Goal: Task Accomplishment & Management: Use online tool/utility

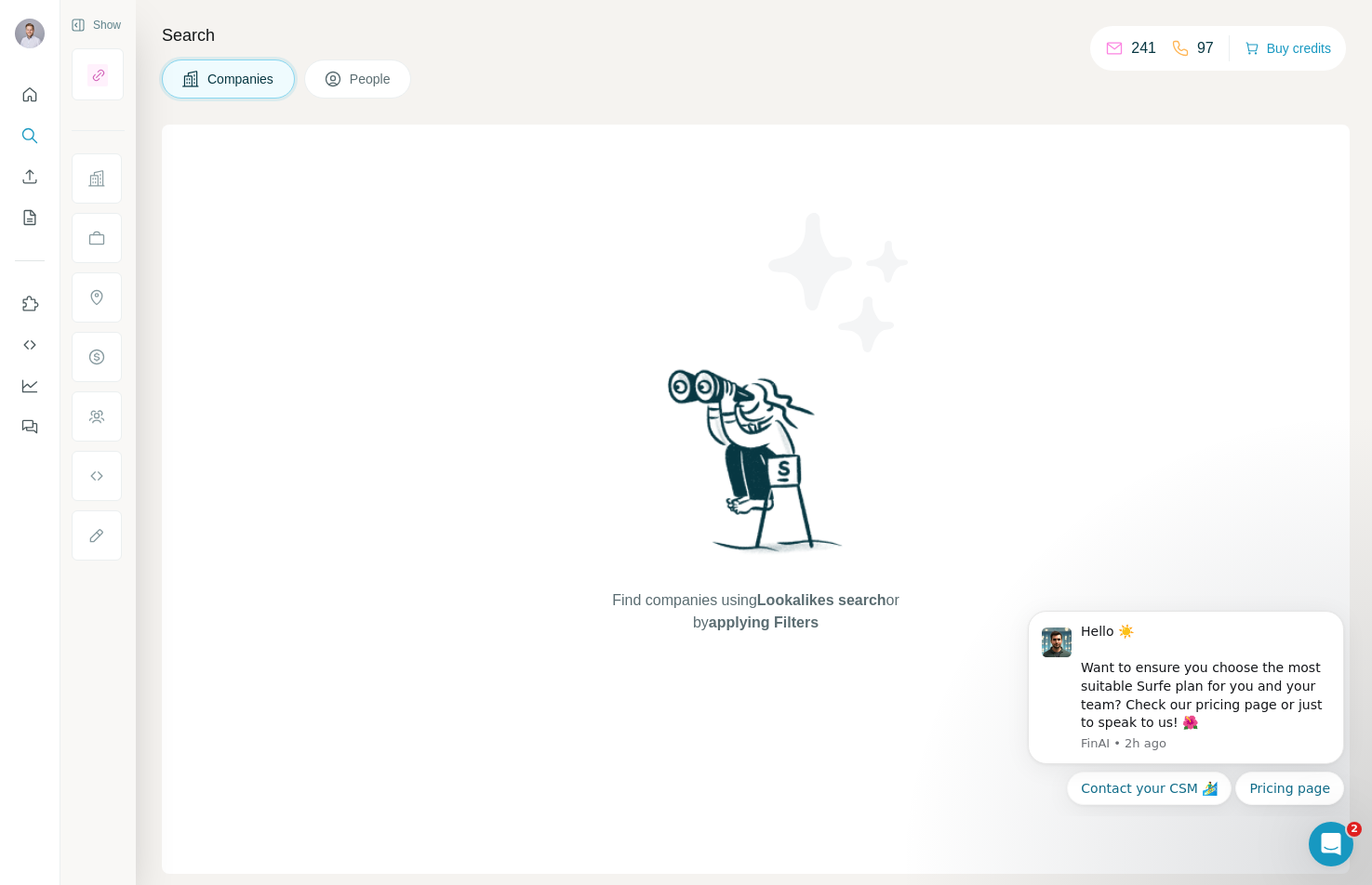
click at [401, 90] on button "People" at bounding box center [358, 79] width 108 height 39
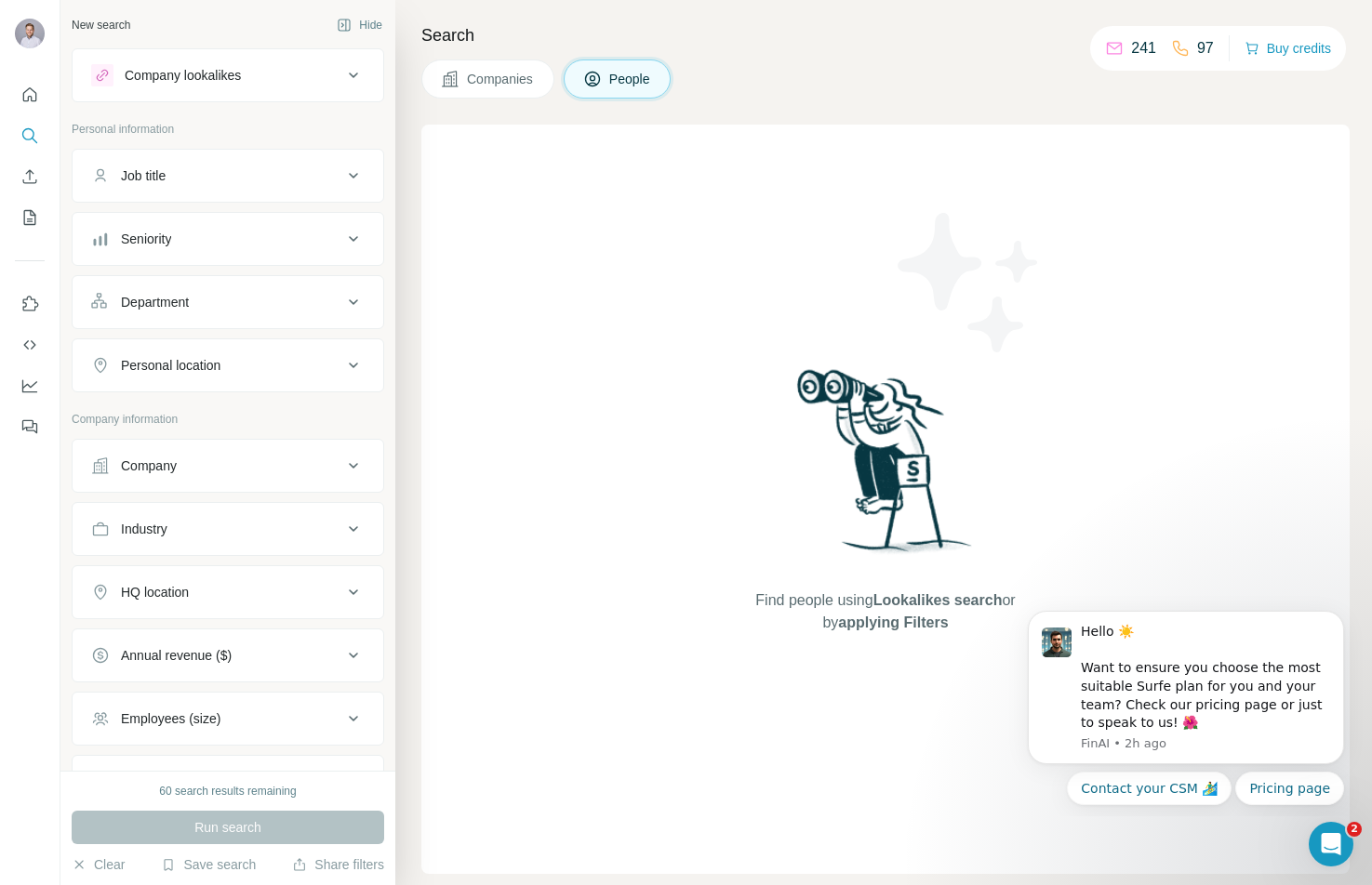
click at [240, 177] on div "Job title" at bounding box center [217, 175] width 251 height 18
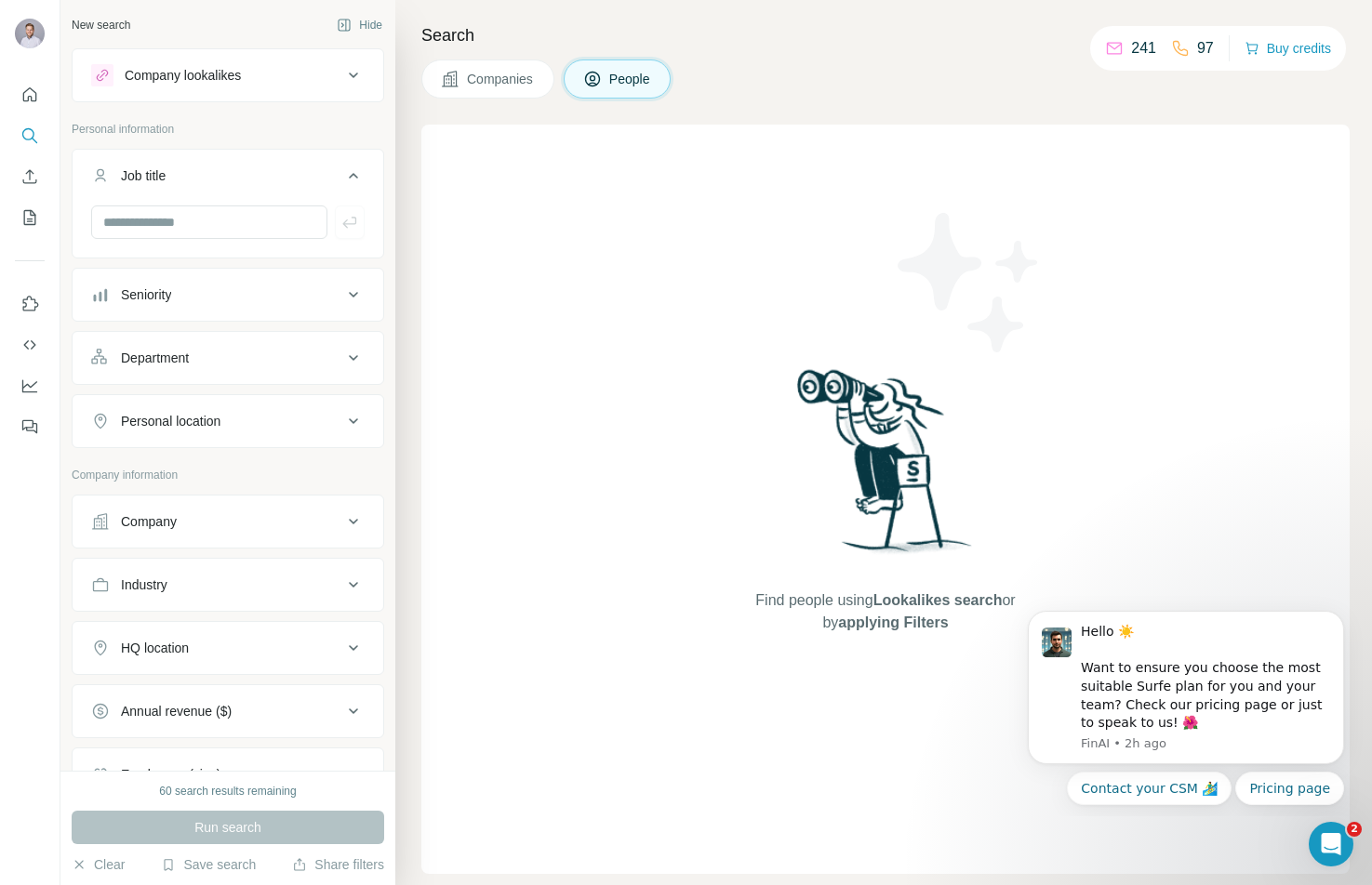
click at [240, 177] on div "Job title" at bounding box center [217, 175] width 251 height 18
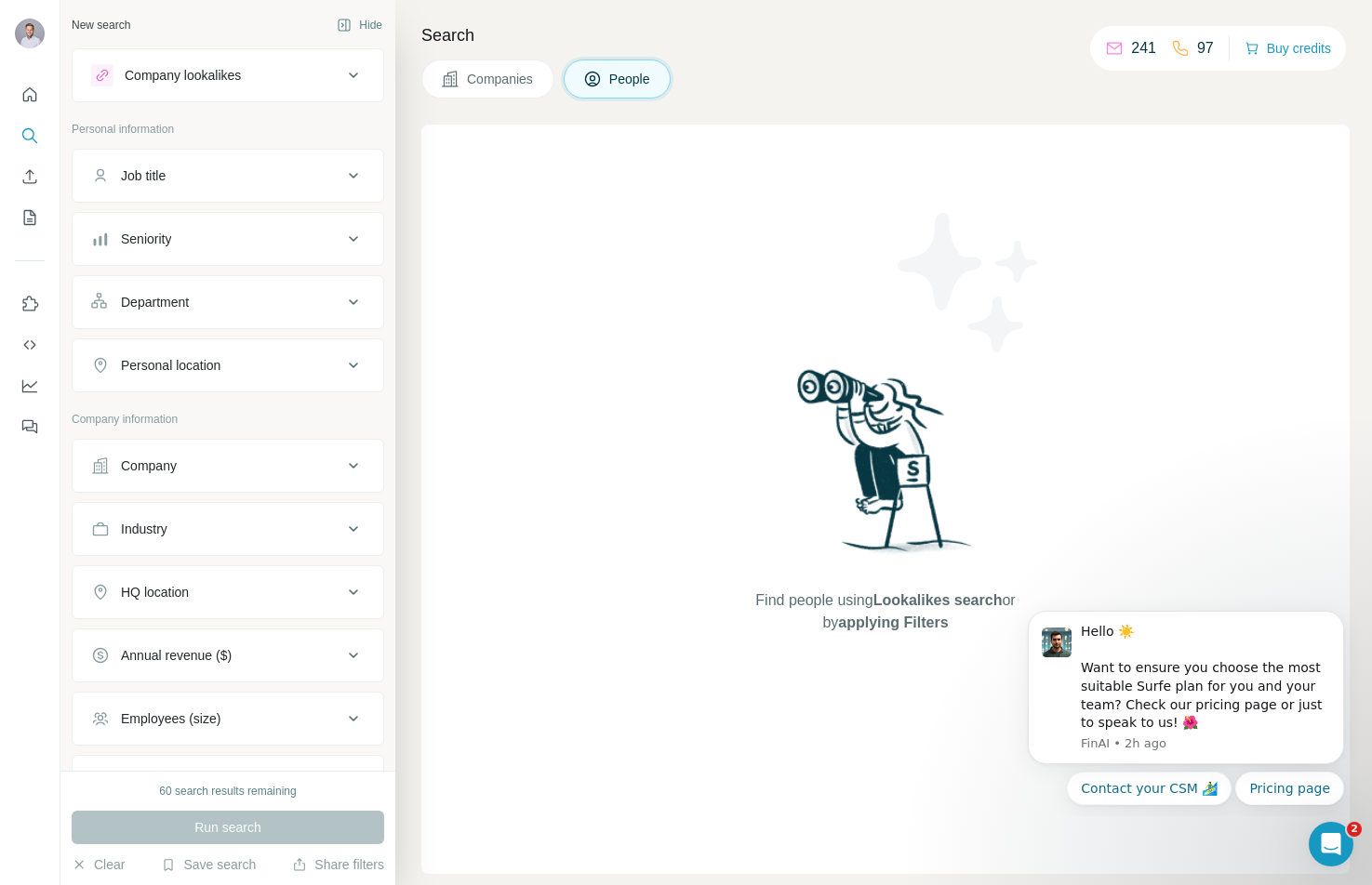
click at [219, 134] on p "Personal information" at bounding box center [228, 128] width 312 height 16
click at [208, 164] on button "Job title" at bounding box center [228, 175] width 310 height 45
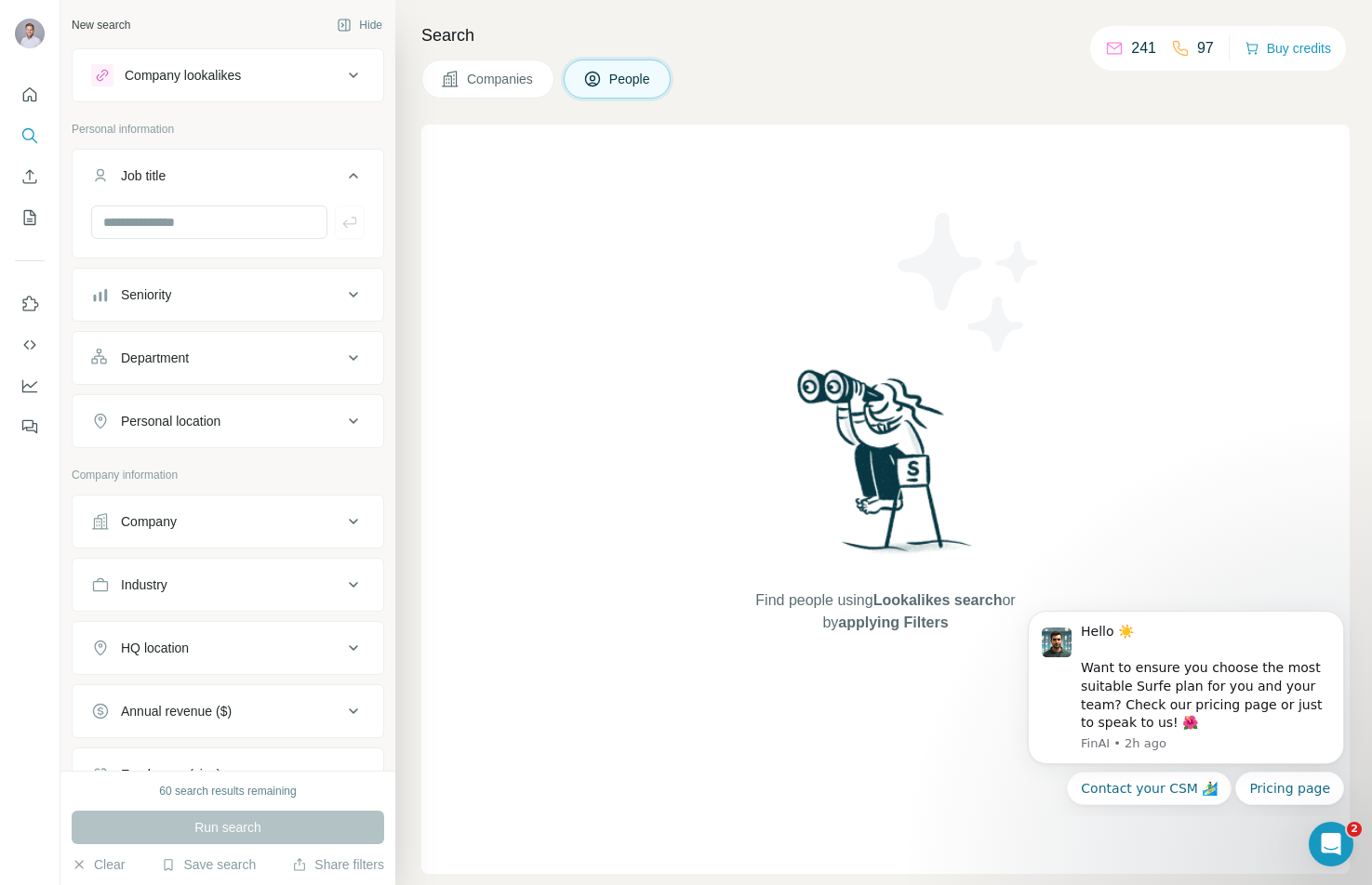
click at [217, 169] on div "Job title" at bounding box center [217, 175] width 251 height 18
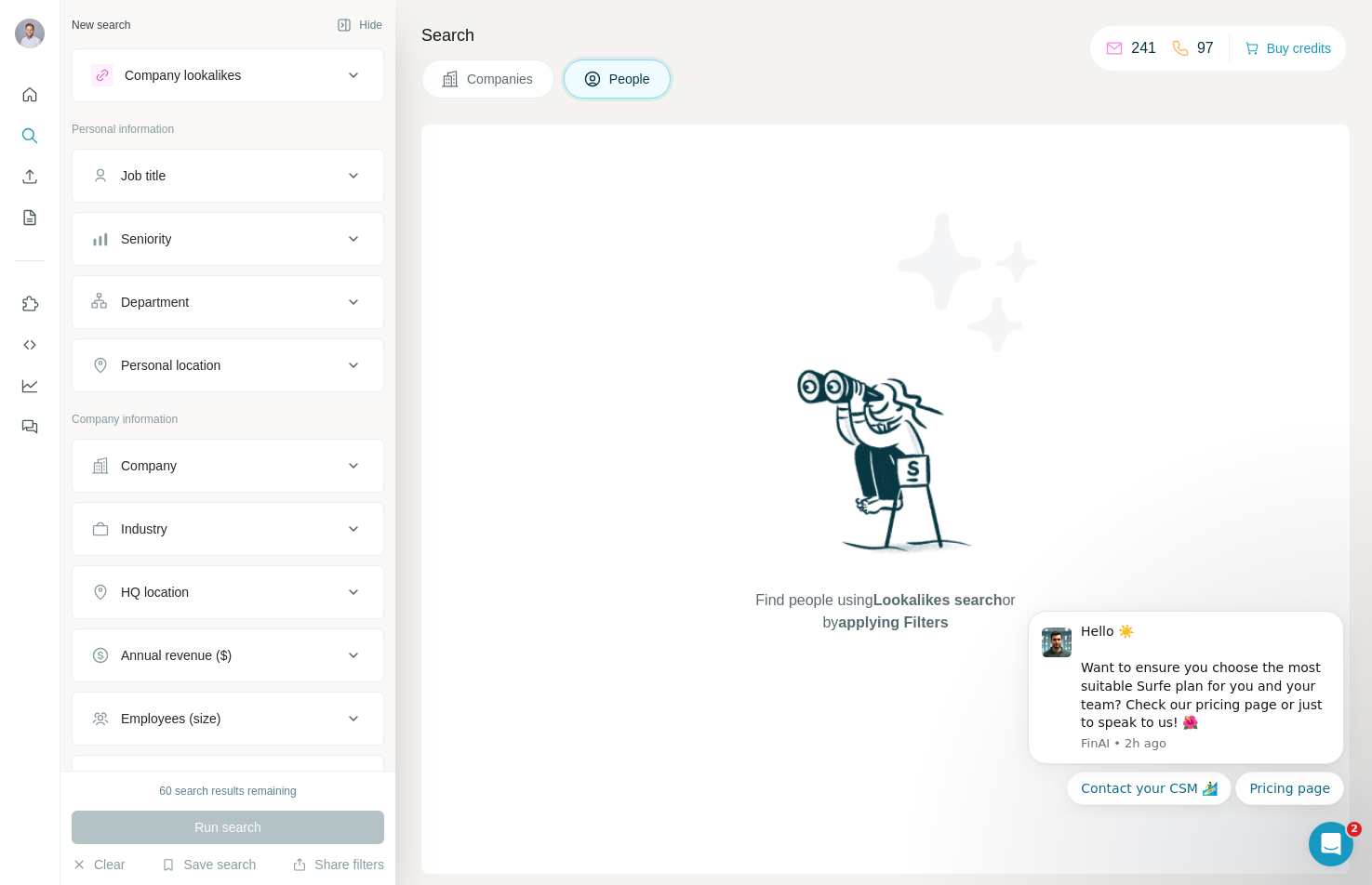
click at [212, 172] on div "Job title" at bounding box center [217, 175] width 251 height 18
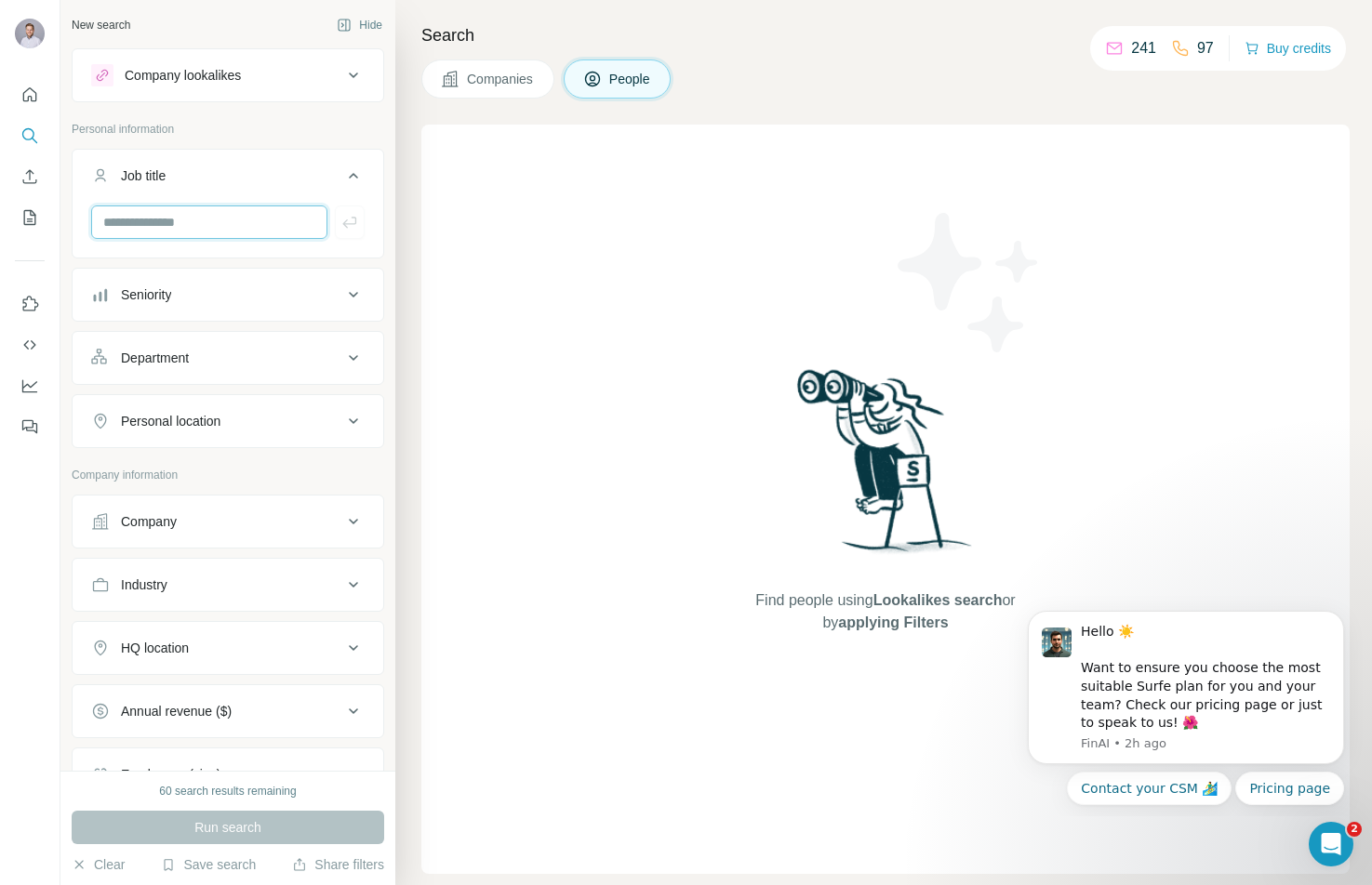
click at [187, 228] on input "text" at bounding box center [209, 222] width 237 height 34
type input "*"
type input "*****"
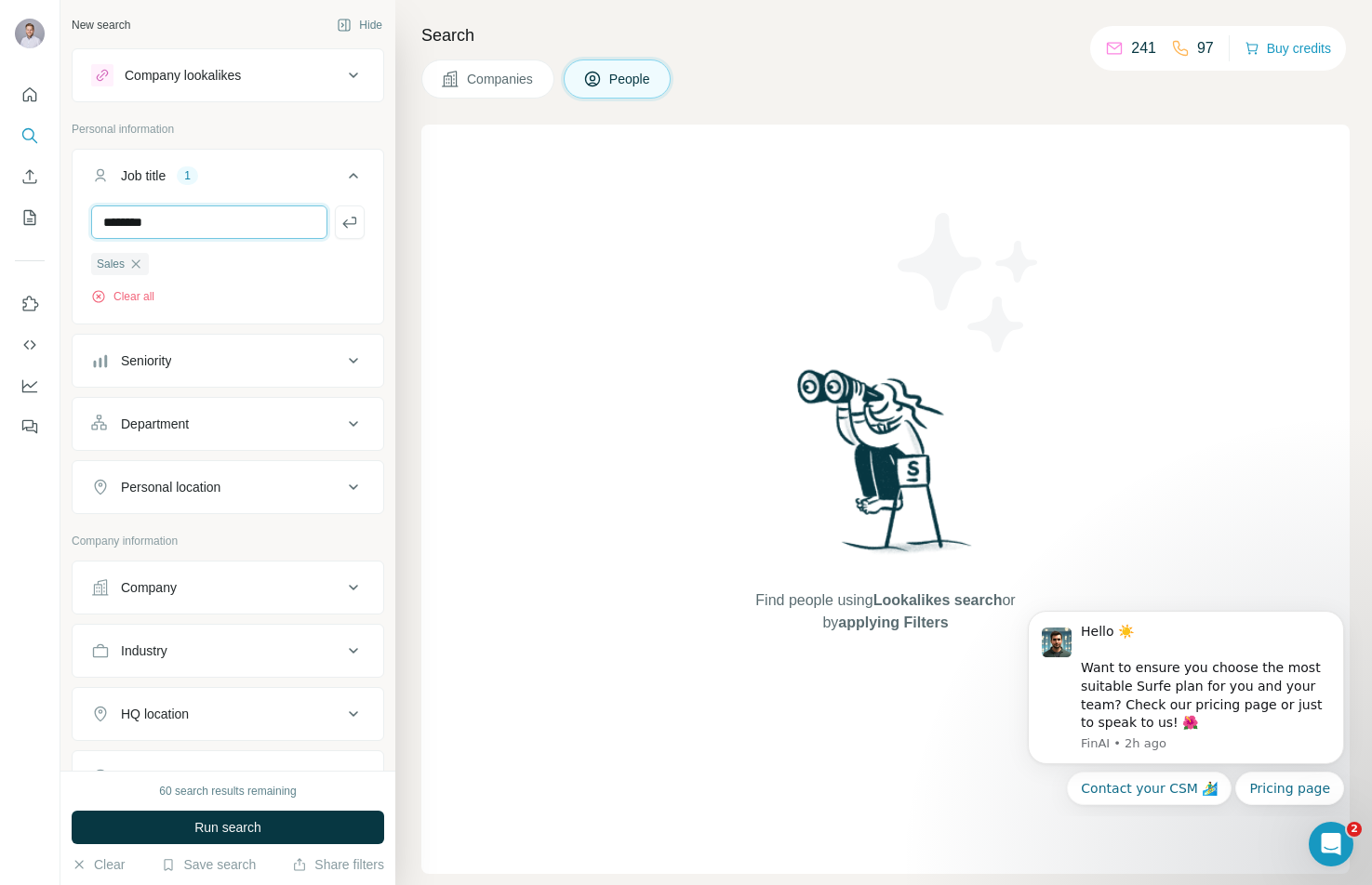
type input "********"
type input "*********"
type input "*******"
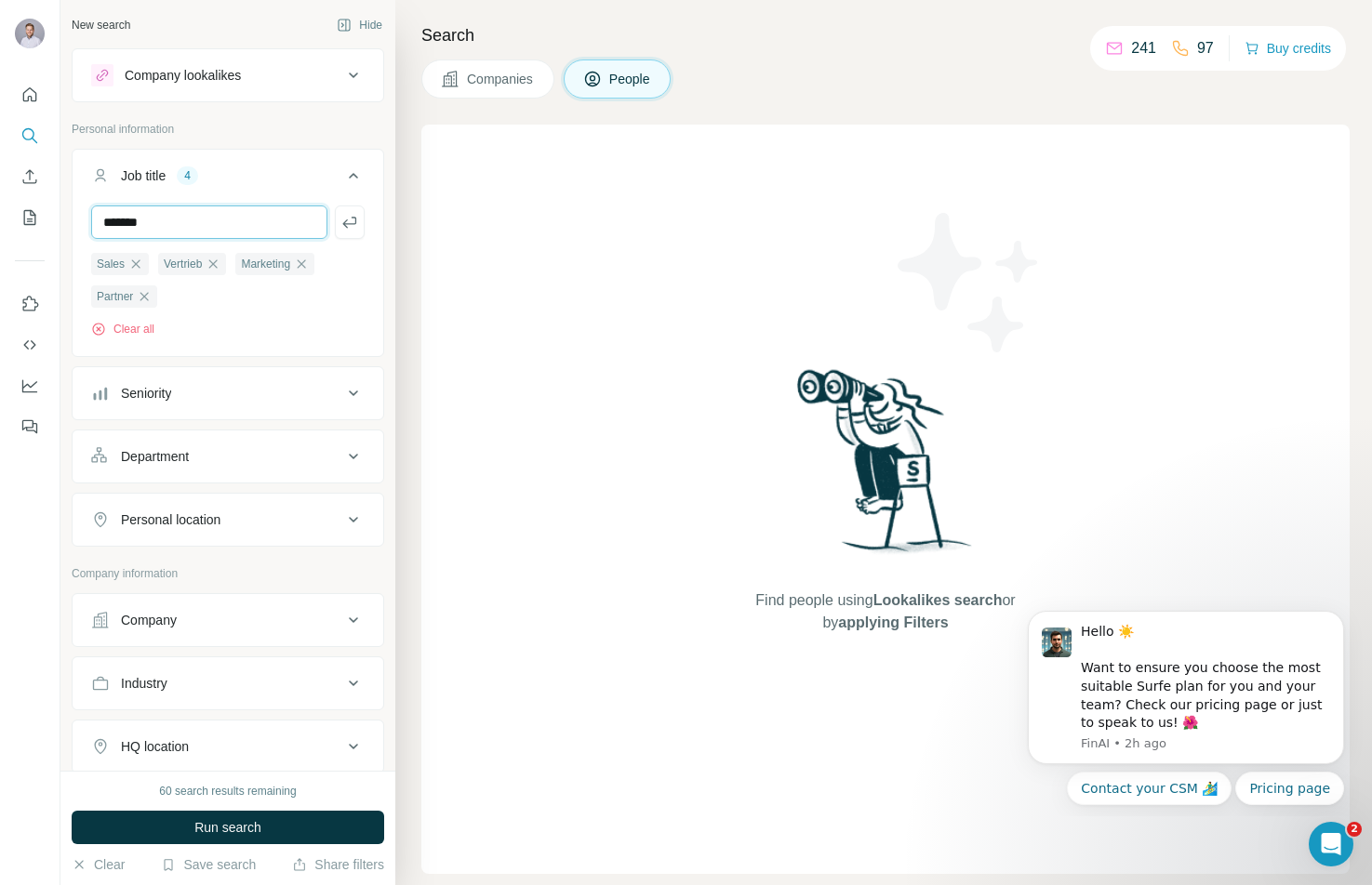
type input "*******"
type input "*****"
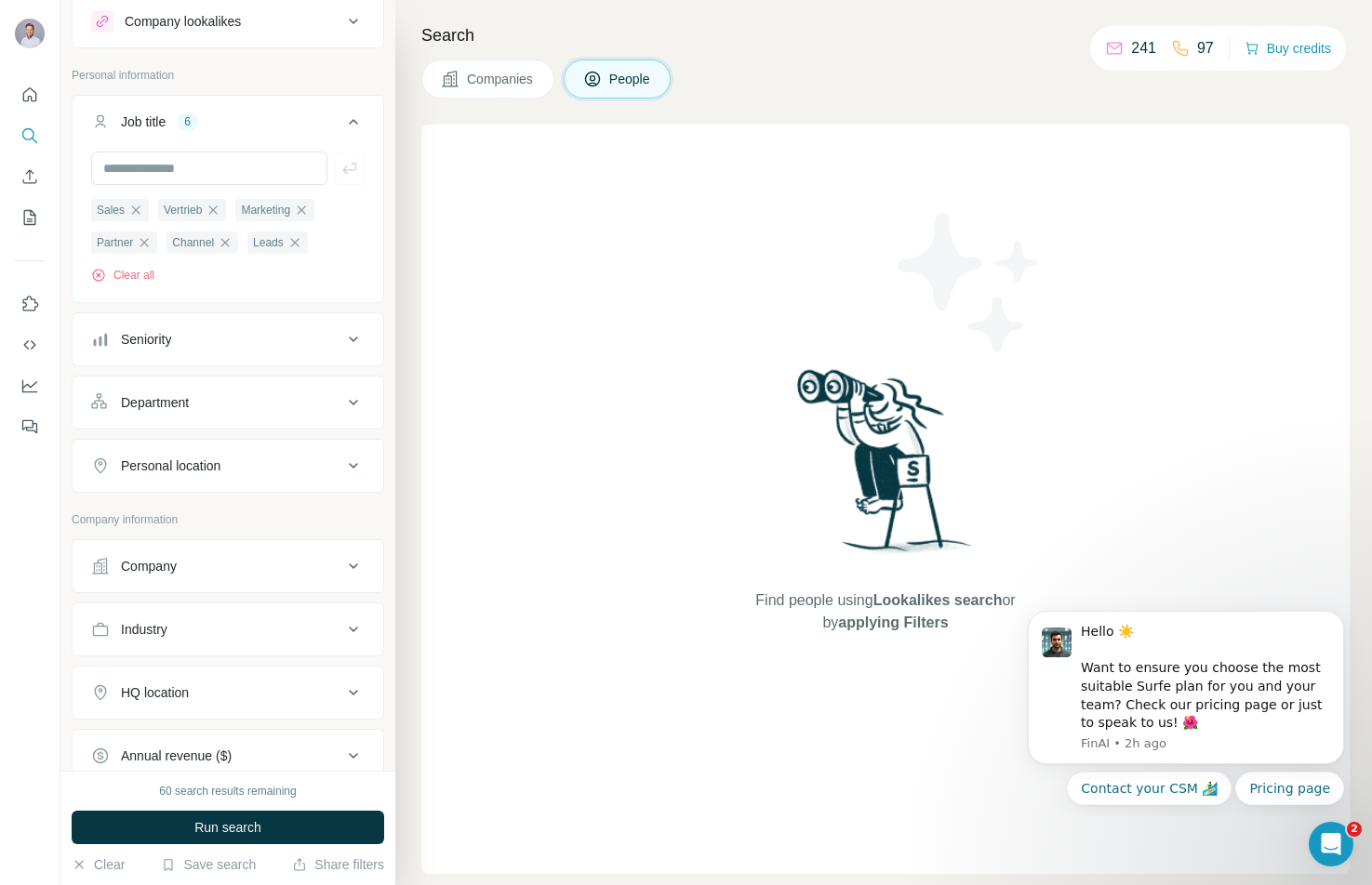
click at [195, 339] on div "Seniority" at bounding box center [217, 339] width 251 height 18
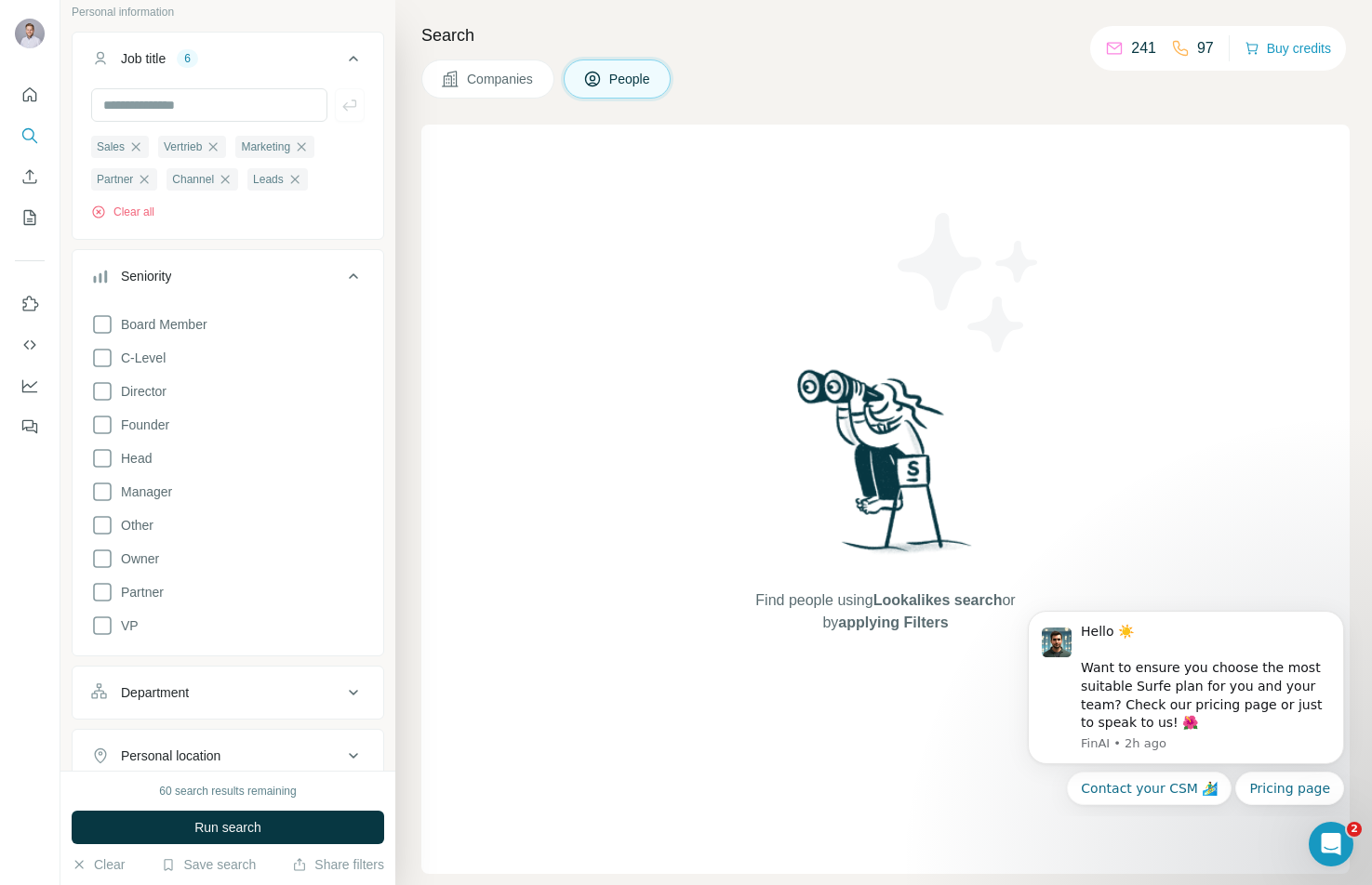
scroll to position [145, 0]
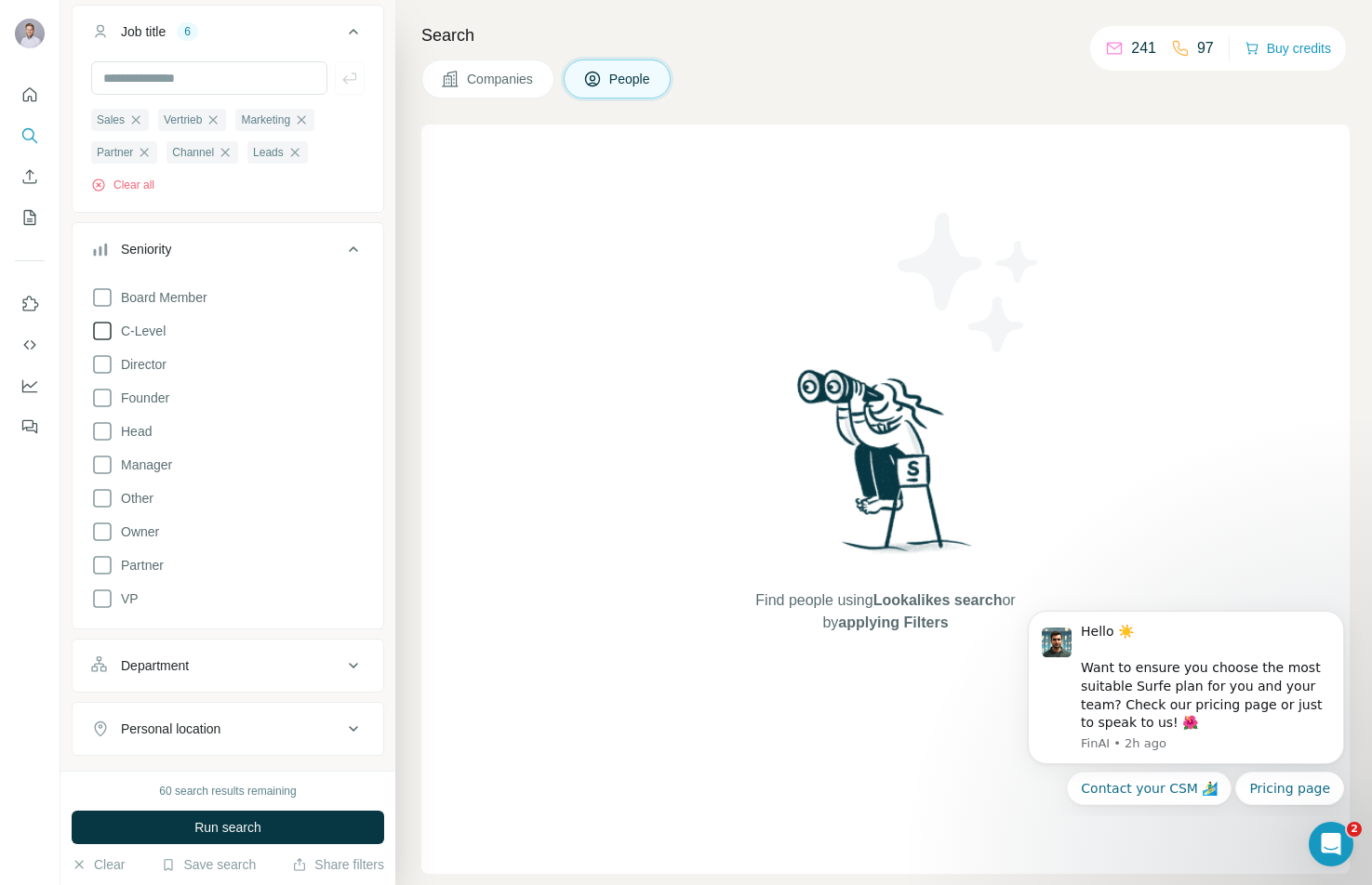
click at [145, 327] on span "C-Level" at bounding box center [139, 330] width 52 height 18
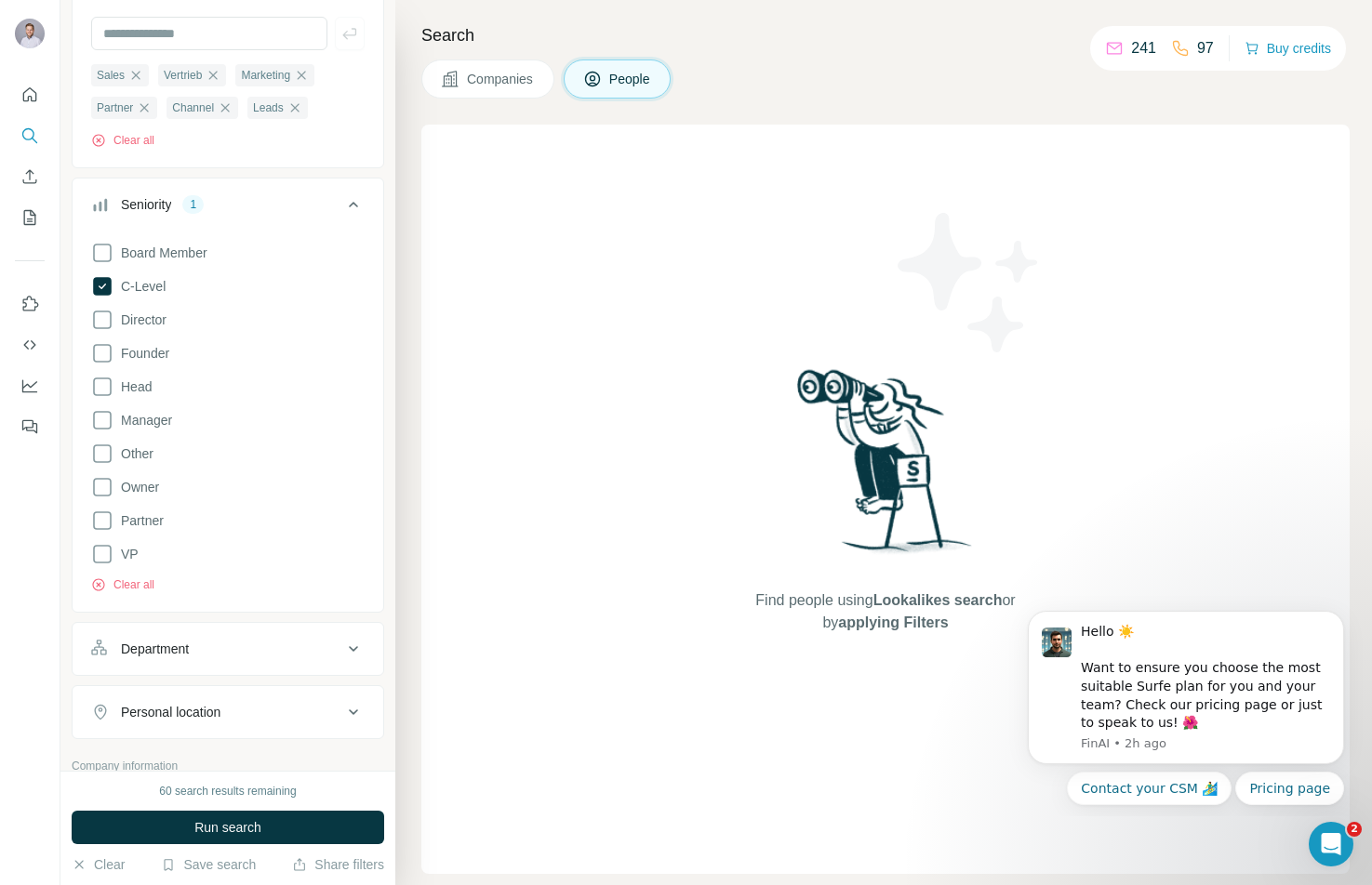
scroll to position [194, 0]
click at [145, 307] on span "Director" at bounding box center [139, 313] width 53 height 18
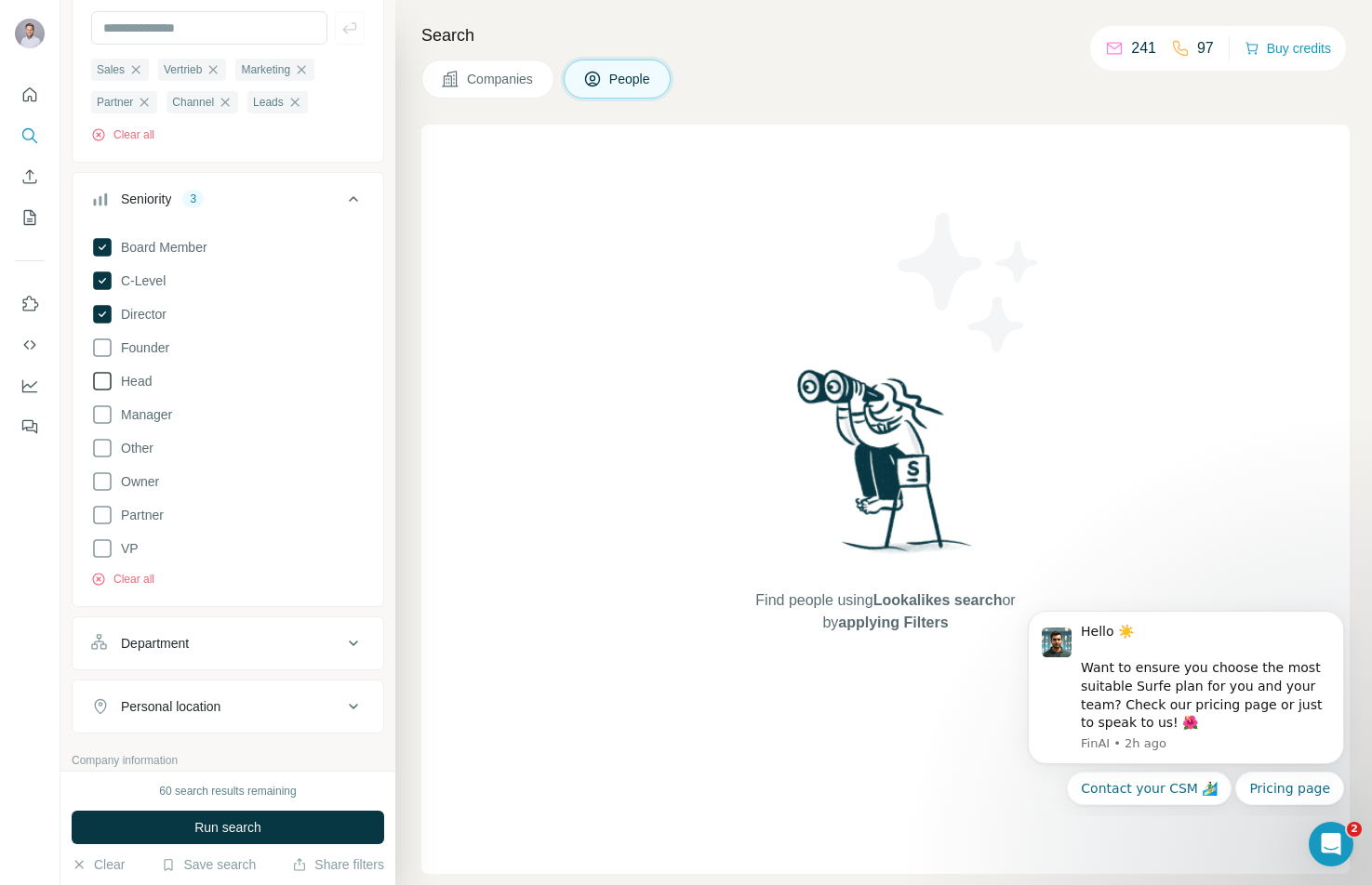
click at [146, 385] on span "Head" at bounding box center [132, 380] width 38 height 18
click at [146, 357] on span "Founder" at bounding box center [141, 347] width 56 height 18
click at [141, 346] on span "Founder" at bounding box center [141, 347] width 56 height 18
click at [144, 359] on label "Founder" at bounding box center [130, 348] width 79 height 22
click at [149, 421] on span "Manager" at bounding box center [142, 414] width 58 height 18
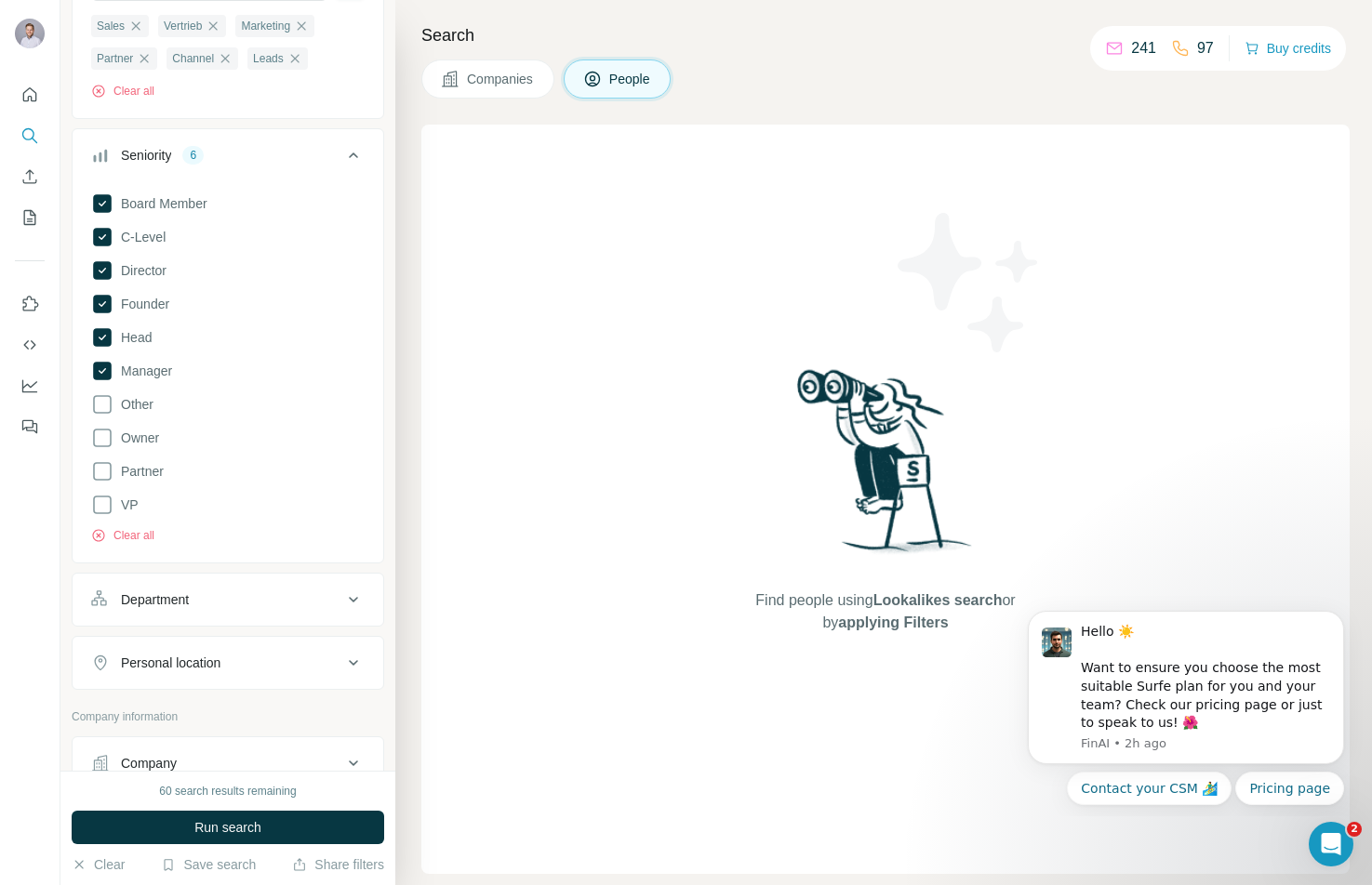
scroll to position [239, 0]
click at [149, 472] on span "Partner" at bounding box center [138, 470] width 50 height 18
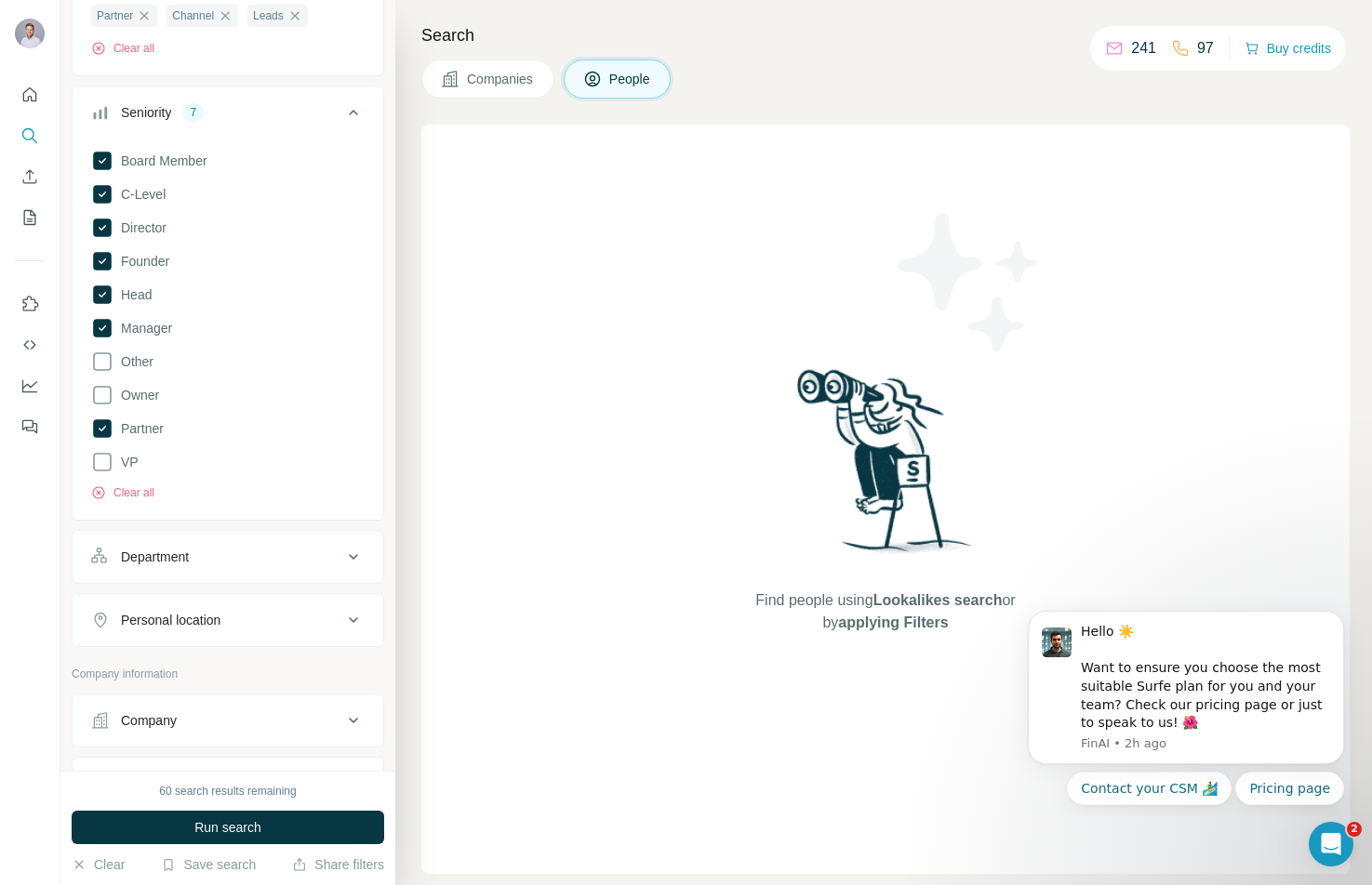
click at [144, 473] on div "Board Member C-Level Director Founder Head Manager Other Owner Partner VP Clear…" at bounding box center [227, 322] width 273 height 359
click at [132, 471] on span "VP" at bounding box center [126, 462] width 25 height 18
click at [302, 568] on button "Department" at bounding box center [228, 556] width 310 height 45
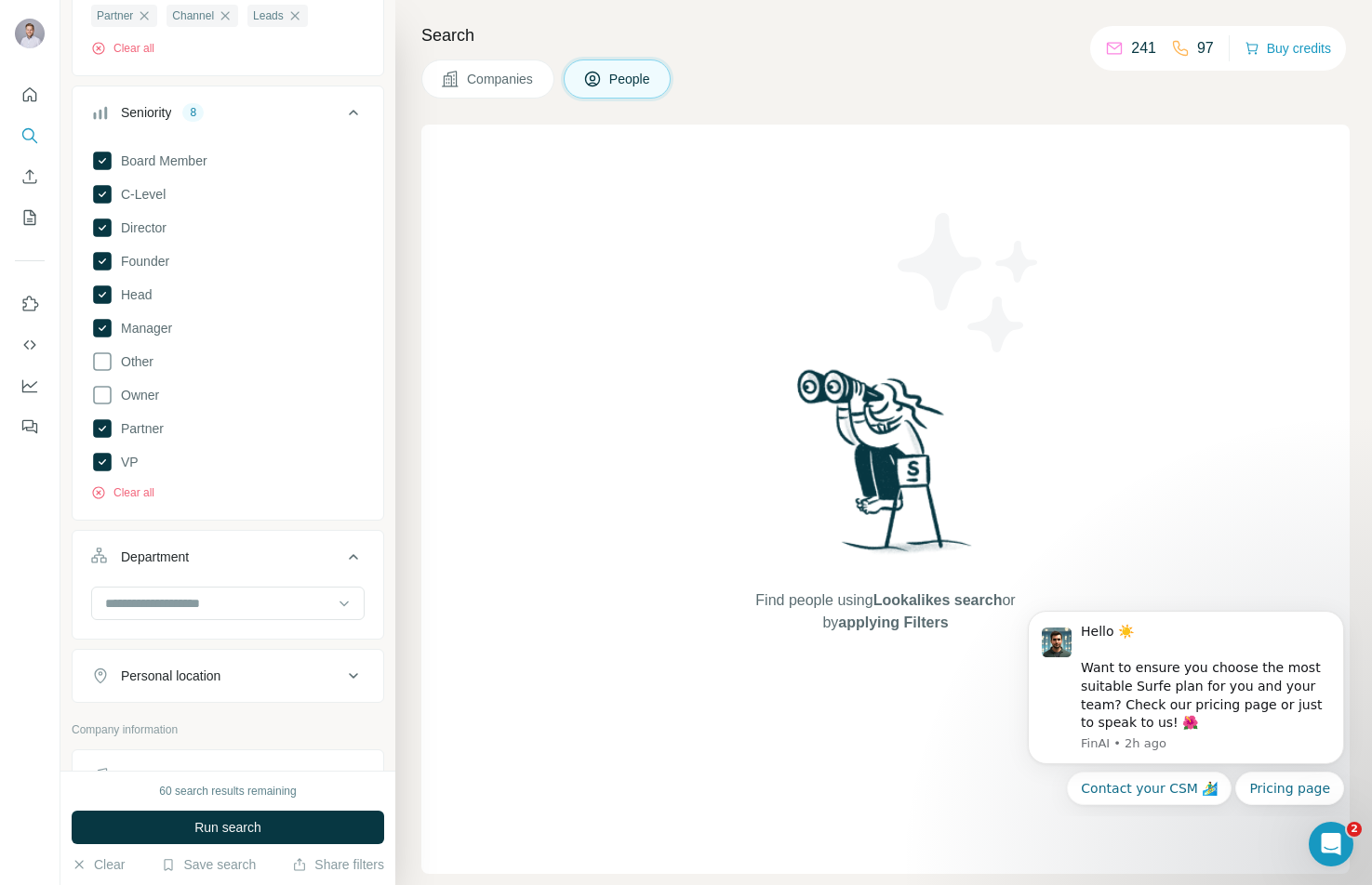
click at [145, 509] on div "Board Member C-Level Director Founder Head Manager Other Owner Partner VP Clear…" at bounding box center [228, 329] width 310 height 374
click at [145, 503] on div "Board Member C-Level Director Founder Head Manager Other Owner Partner VP Clear…" at bounding box center [228, 329] width 310 height 374
click at [145, 497] on button "Clear all" at bounding box center [123, 492] width 63 height 16
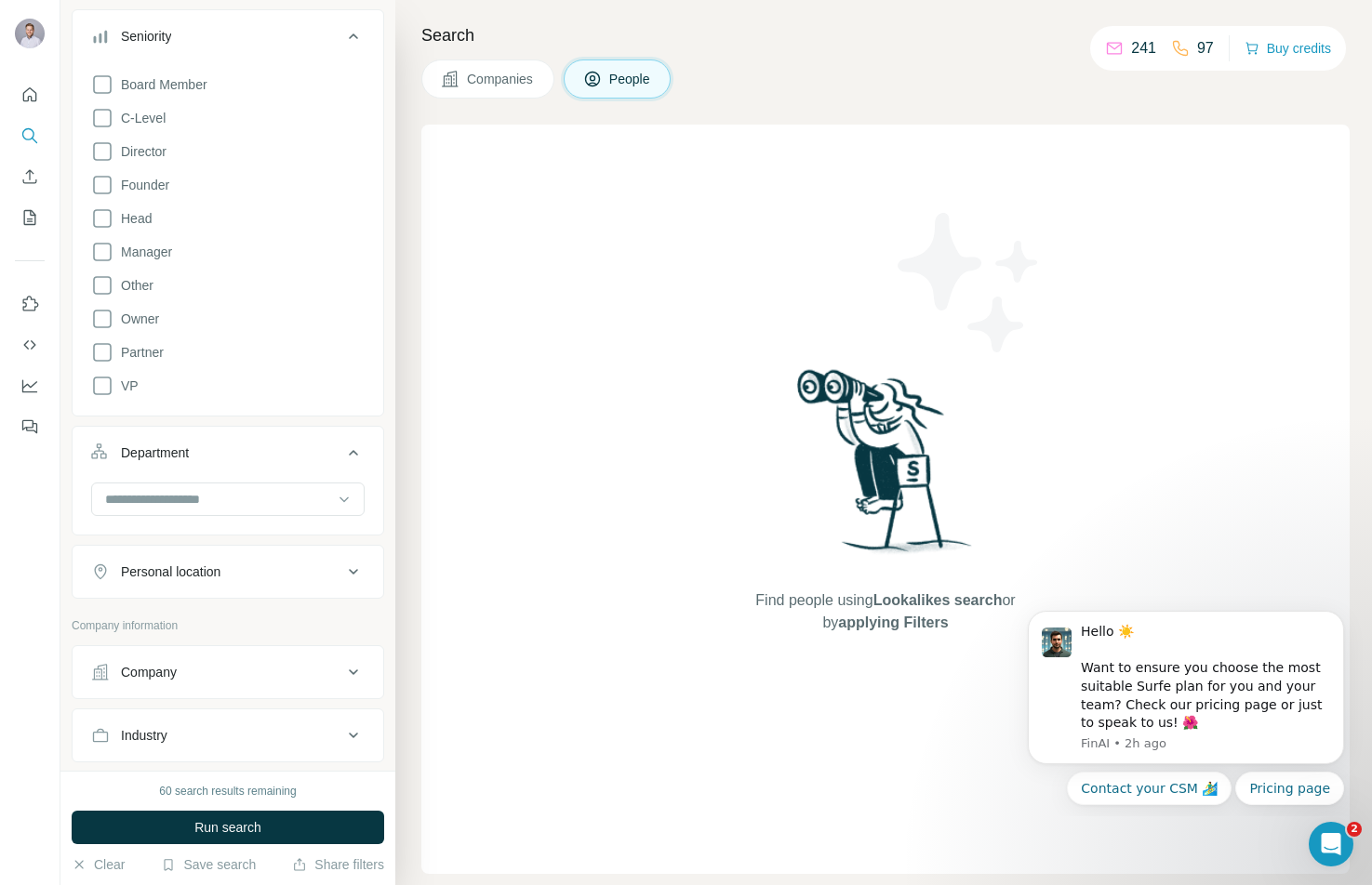
scroll to position [374, 0]
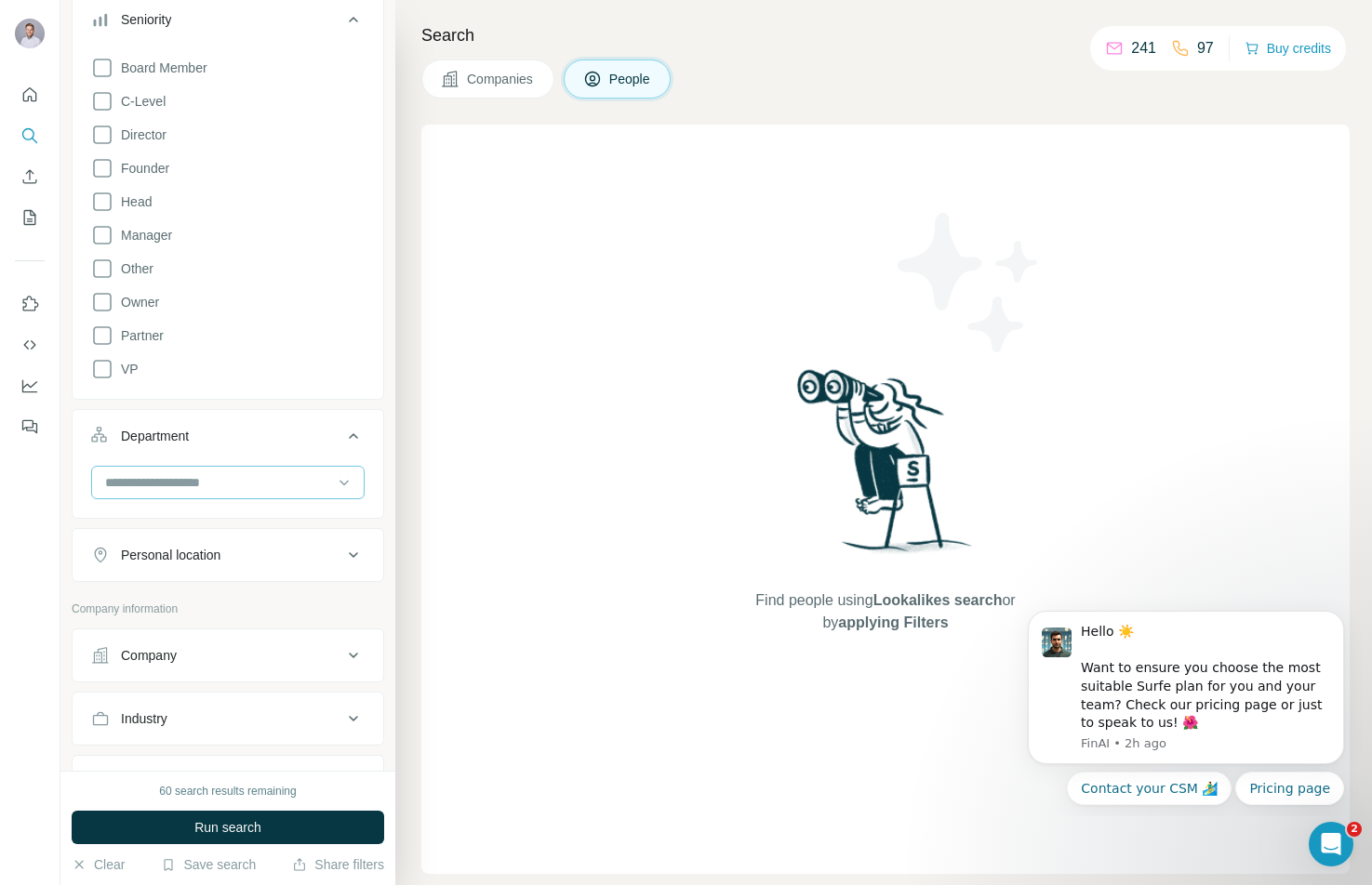
click at [254, 476] on input at bounding box center [218, 482] width 230 height 20
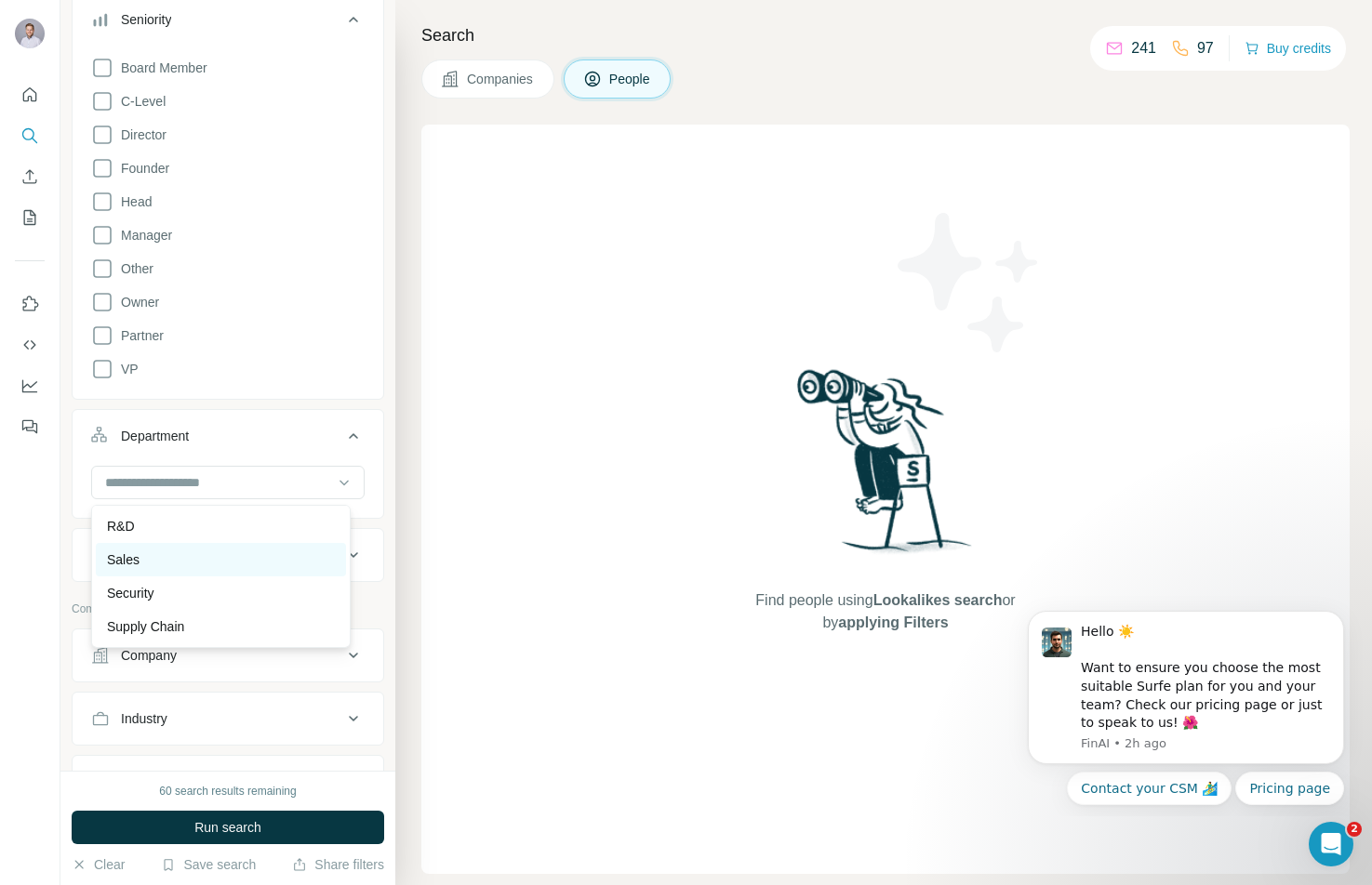
click at [220, 556] on div "Sales" at bounding box center [221, 559] width 228 height 18
click at [219, 488] on input at bounding box center [218, 482] width 230 height 20
click at [83, 555] on div "Sales Clear all" at bounding box center [228, 522] width 310 height 114
click at [135, 529] on icon "button" at bounding box center [136, 524] width 9 height 9
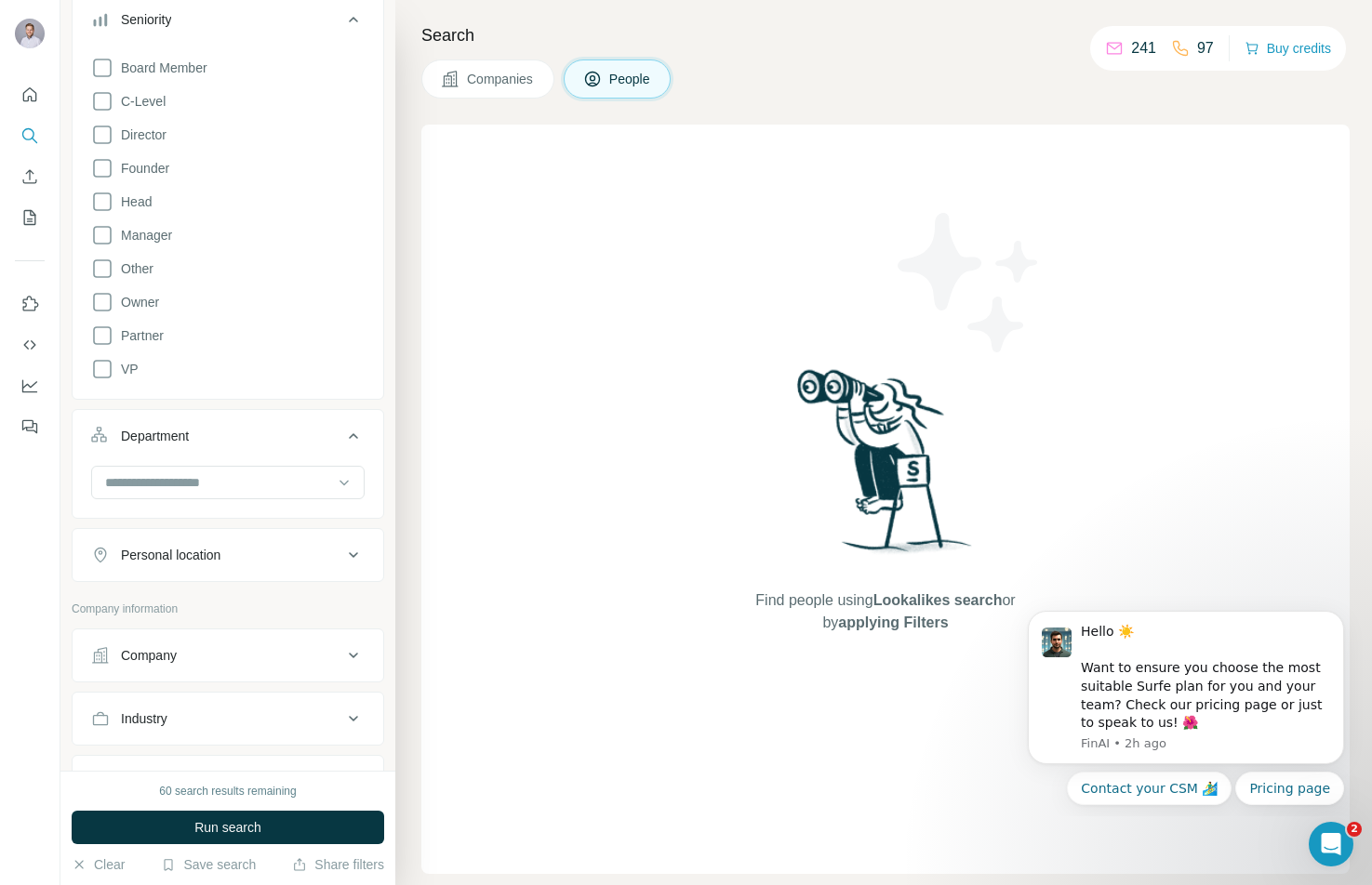
click at [161, 549] on div "Personal location" at bounding box center [171, 555] width 100 height 18
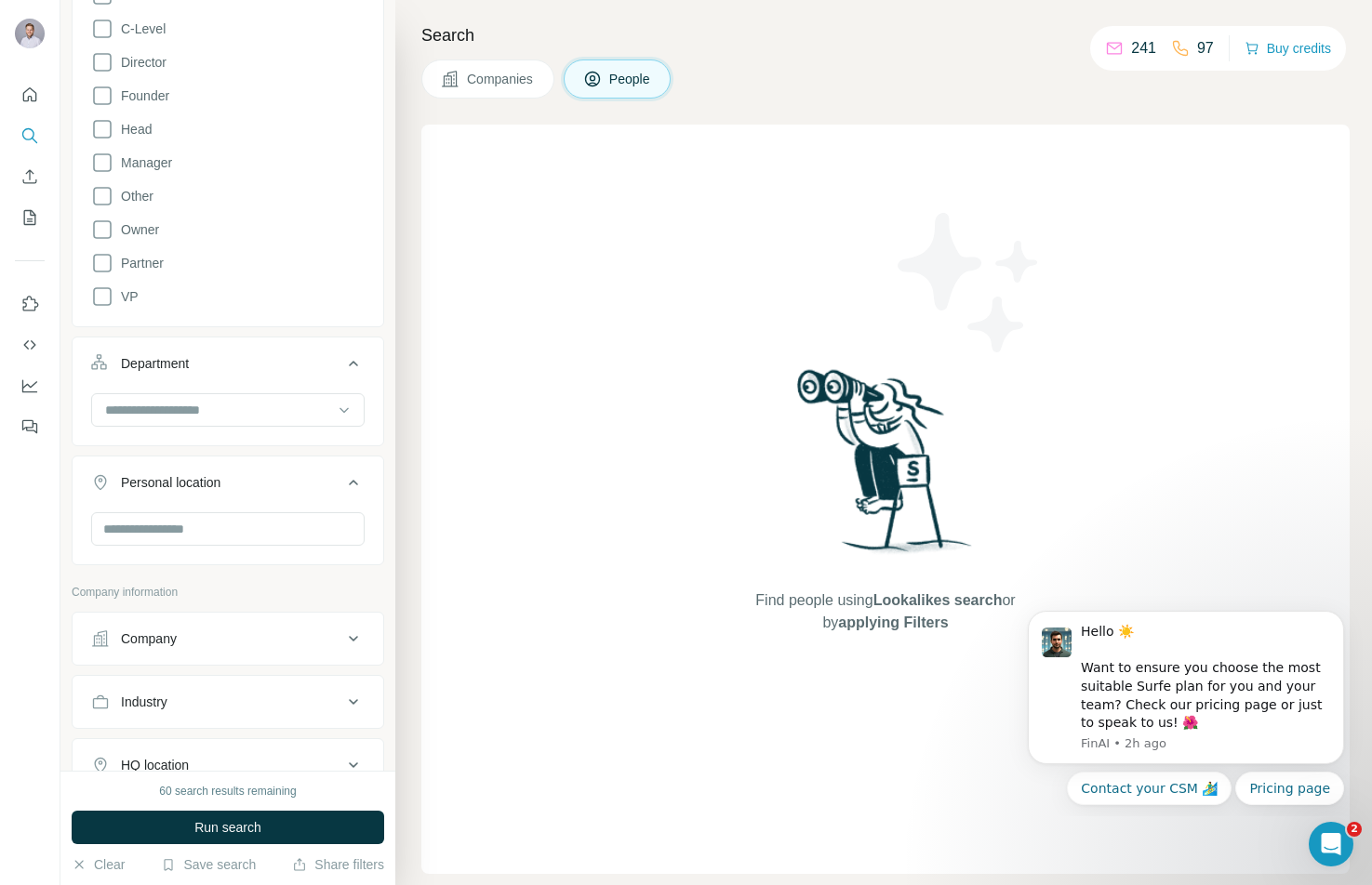
scroll to position [454, 0]
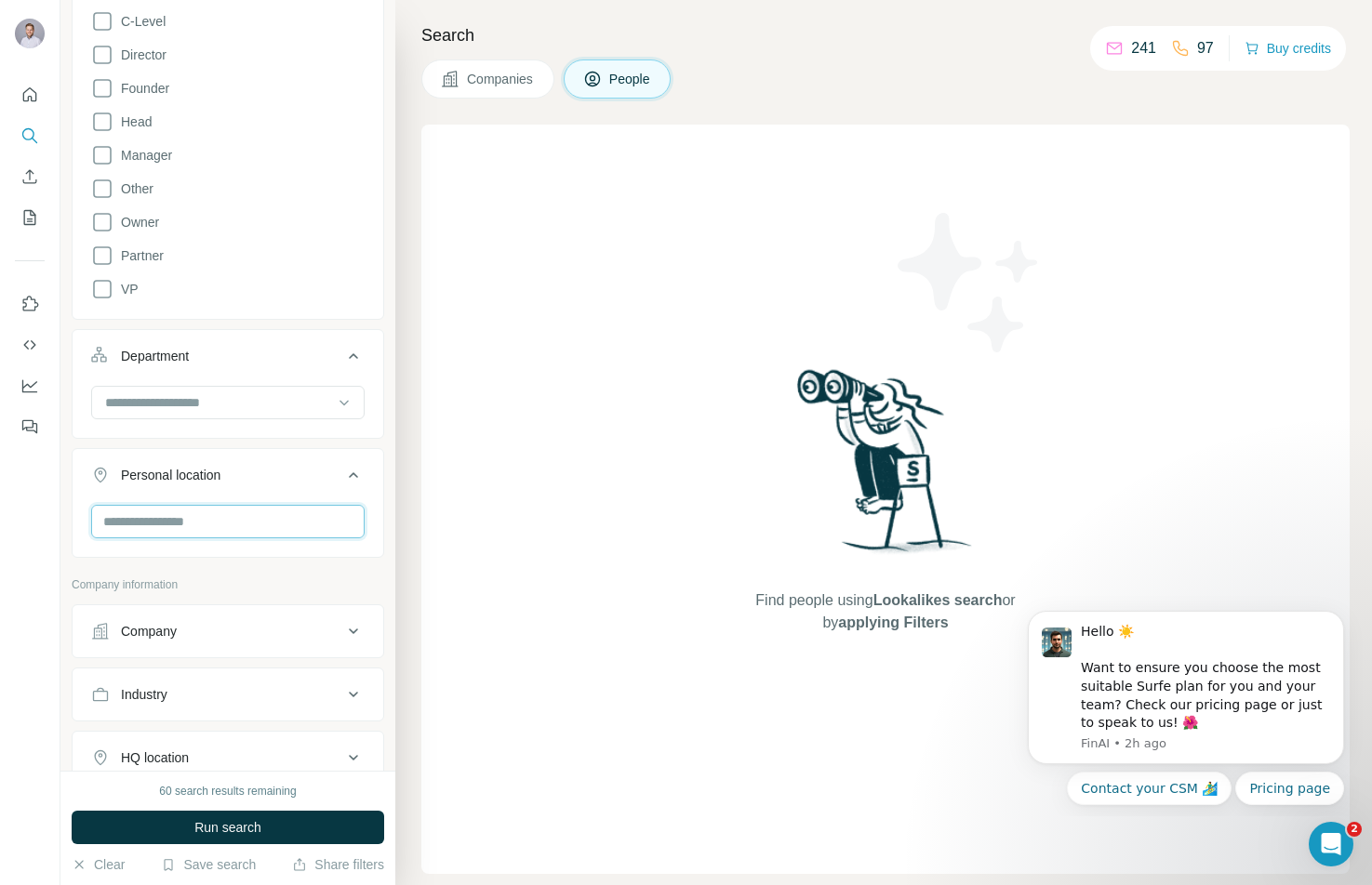
click at [165, 527] on input "text" at bounding box center [227, 521] width 273 height 34
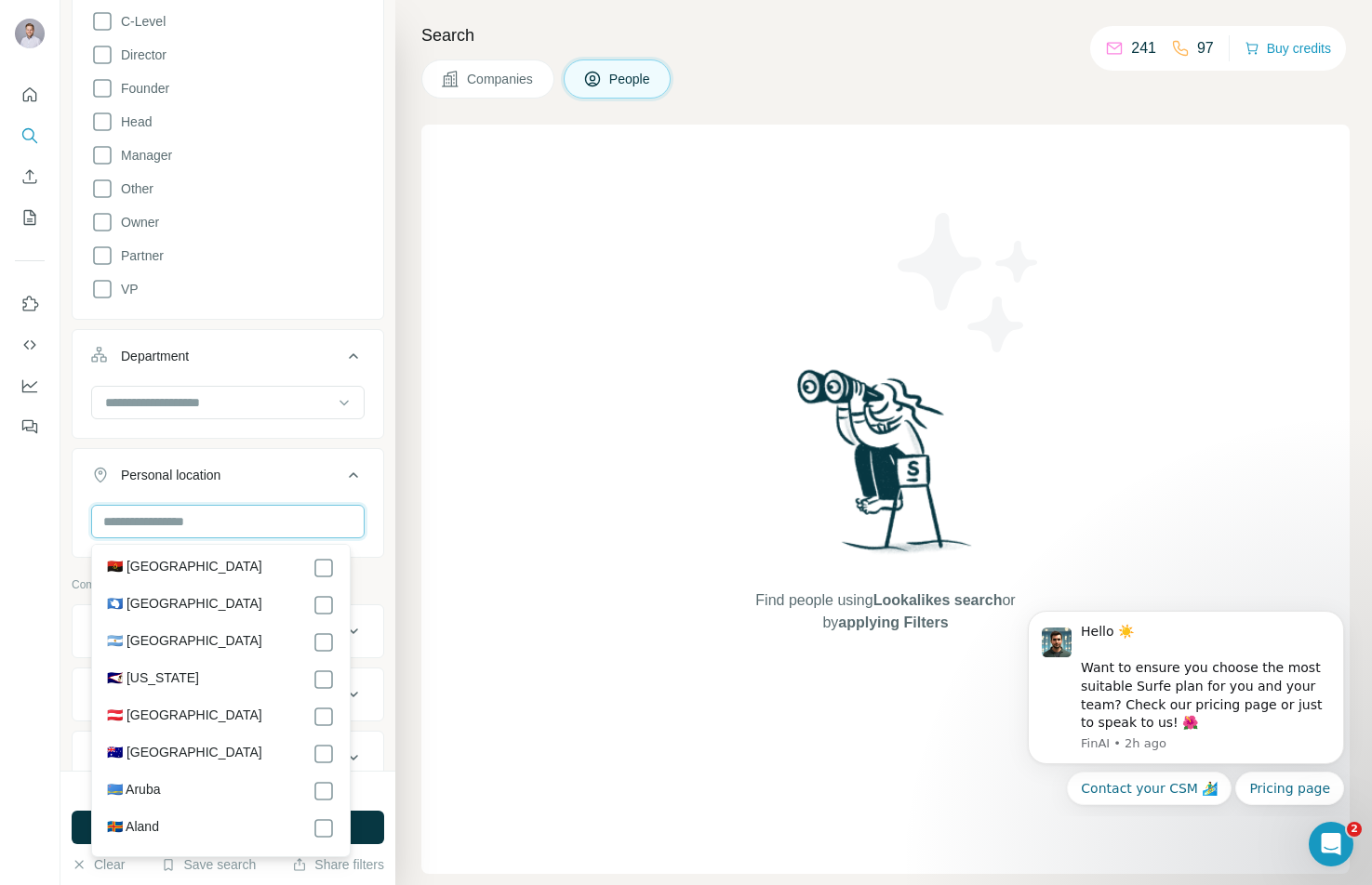
scroll to position [276, 0]
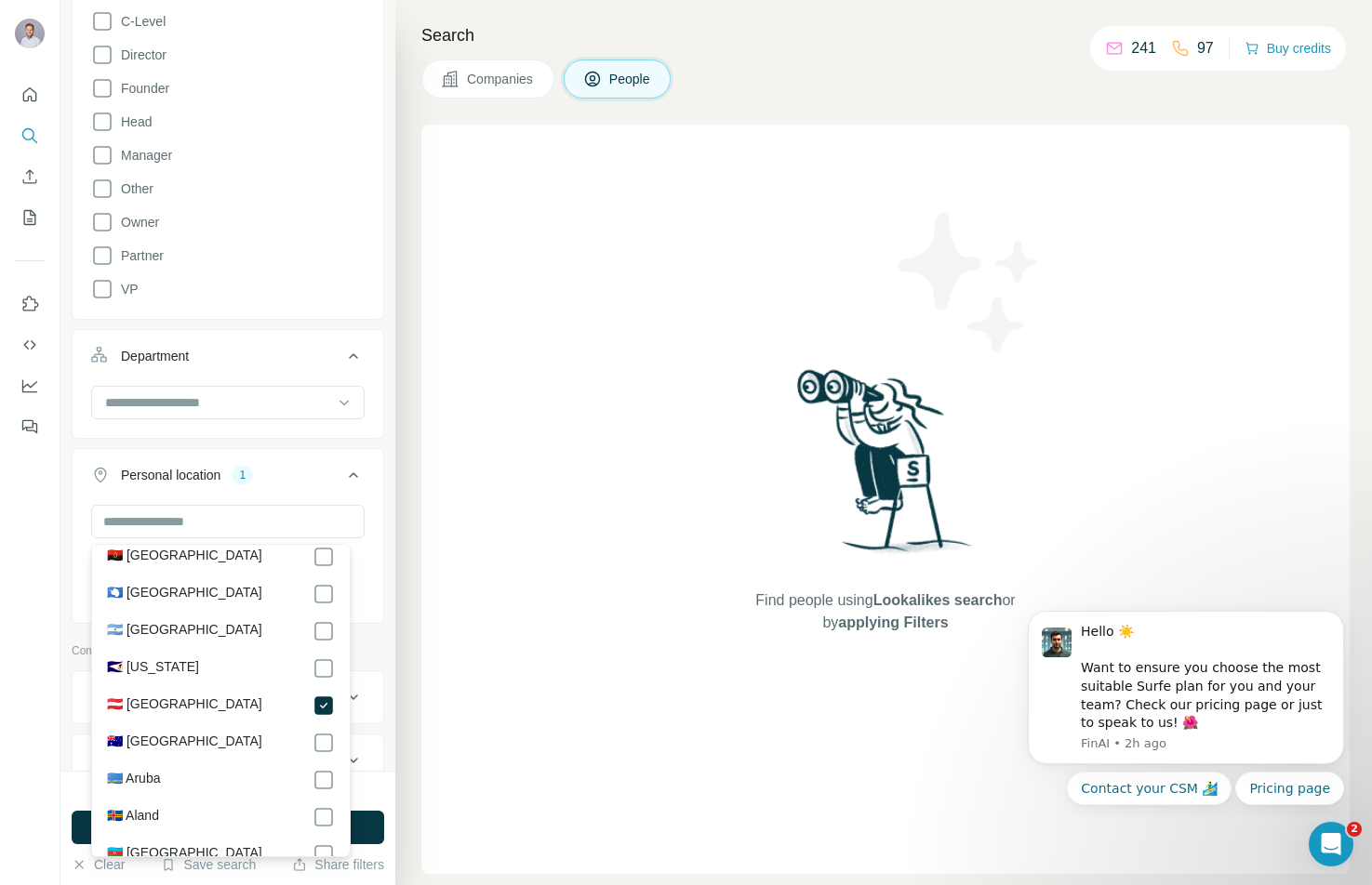
click at [373, 537] on div "New search Hide Company lookalikes Personal information Job title 6 Sales Vertr…" at bounding box center [228, 385] width 335 height 771
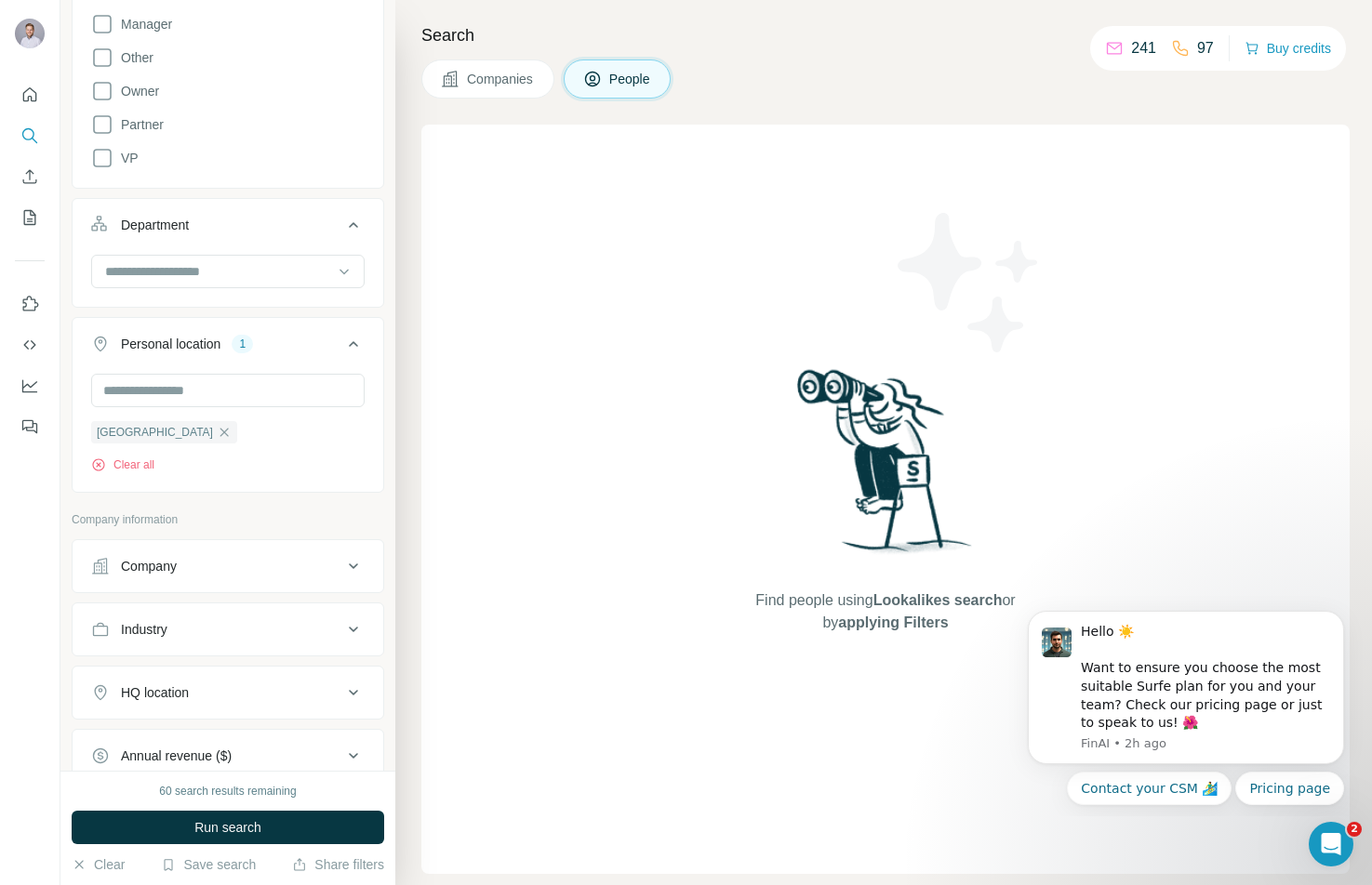
click at [261, 556] on button "Company" at bounding box center [228, 566] width 310 height 45
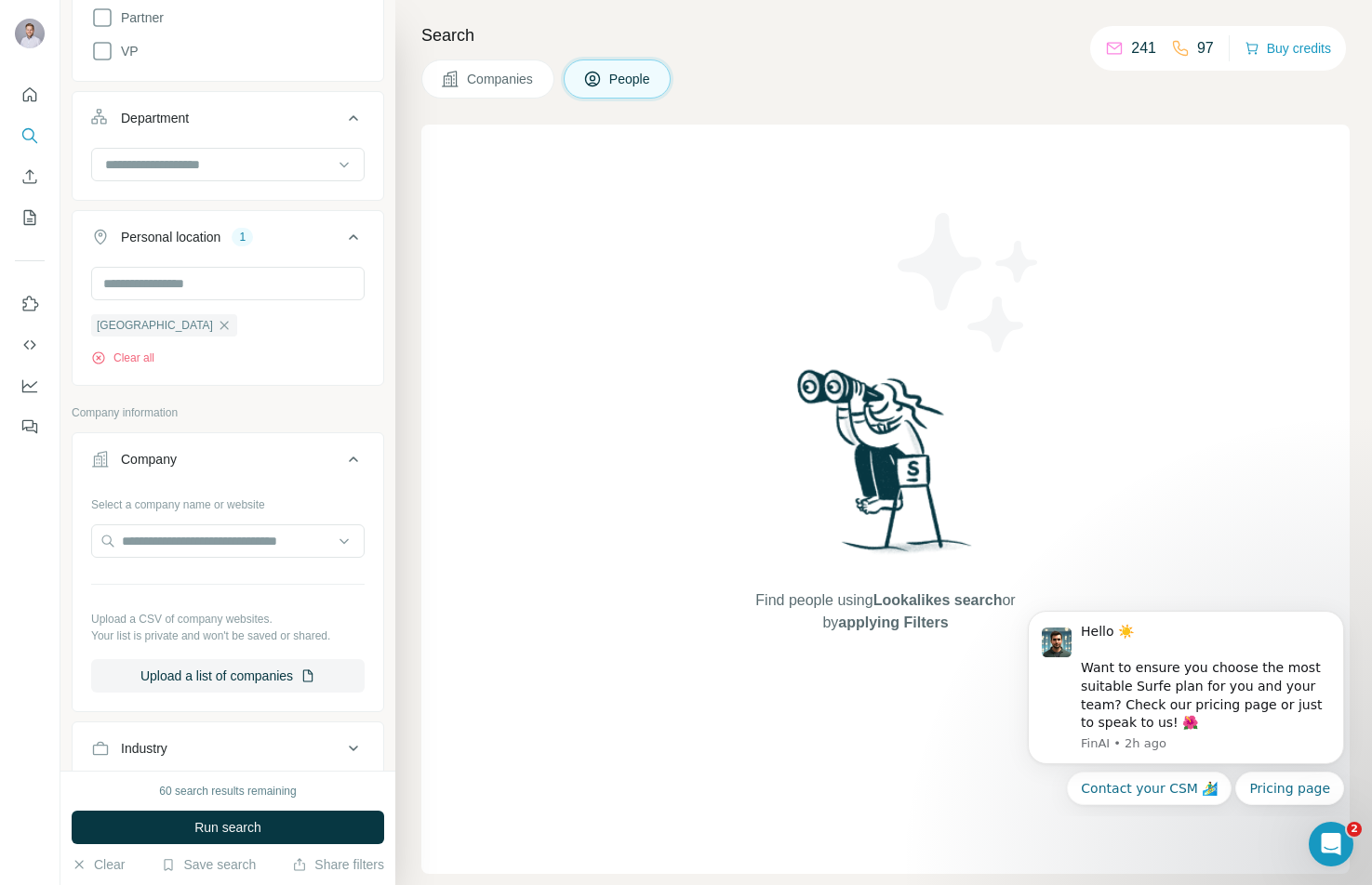
scroll to position [736, 0]
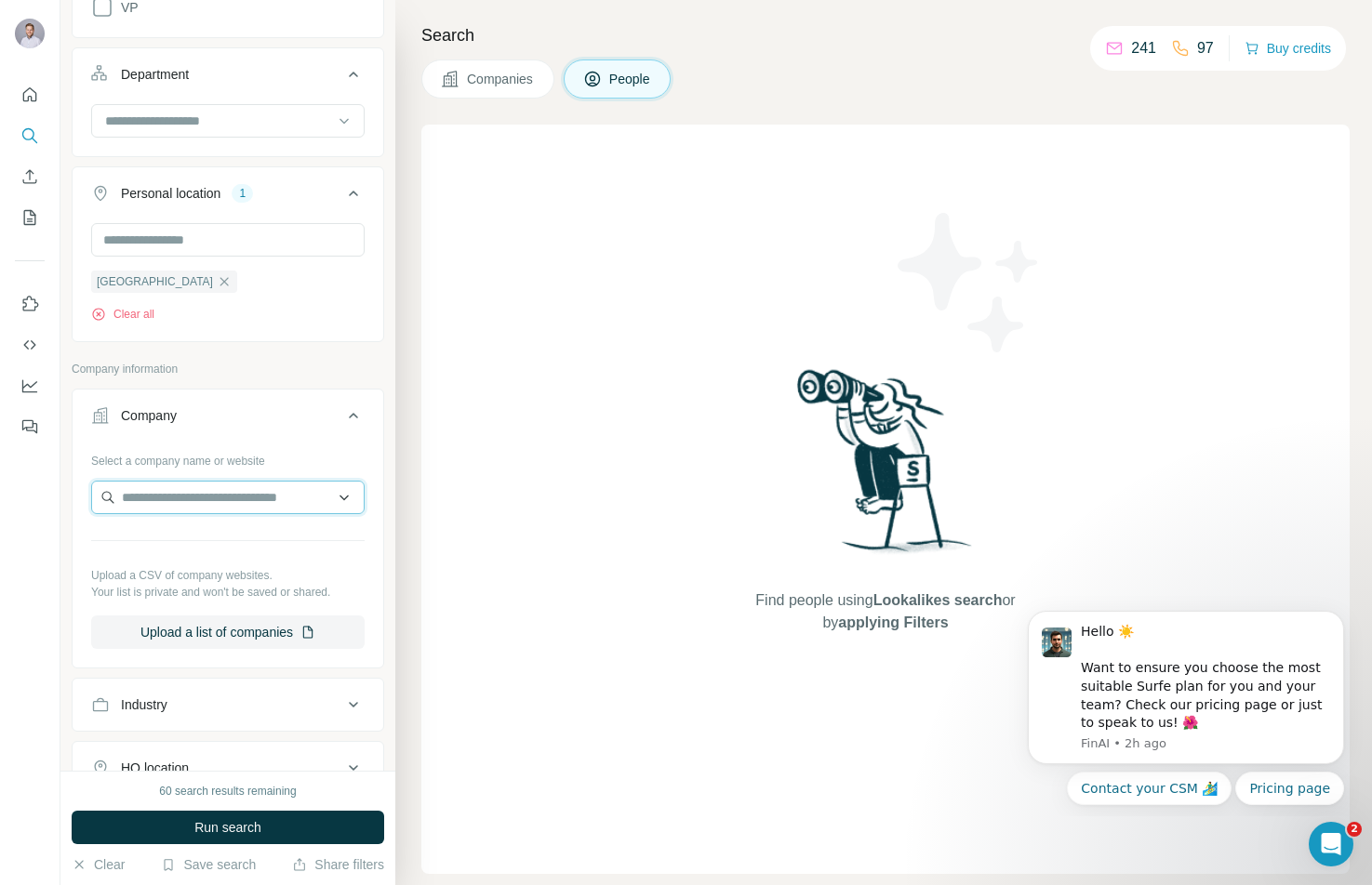
click at [242, 497] on input "text" at bounding box center [227, 497] width 273 height 34
paste input "**********"
click at [288, 502] on input "**********" at bounding box center [227, 497] width 273 height 34
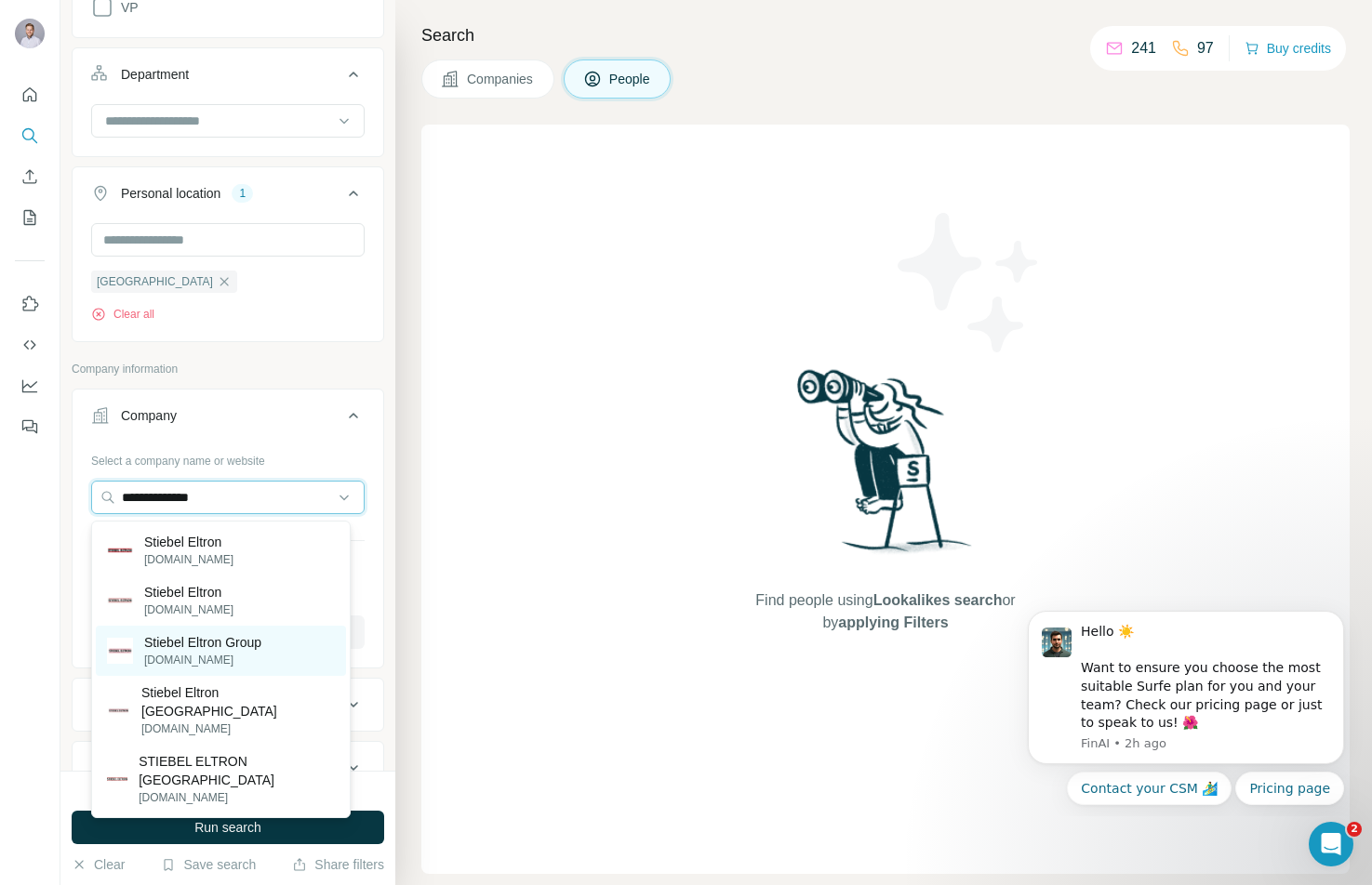
type input "**********"
click at [254, 650] on p "Stiebel Eltron Group" at bounding box center [203, 642] width 117 height 18
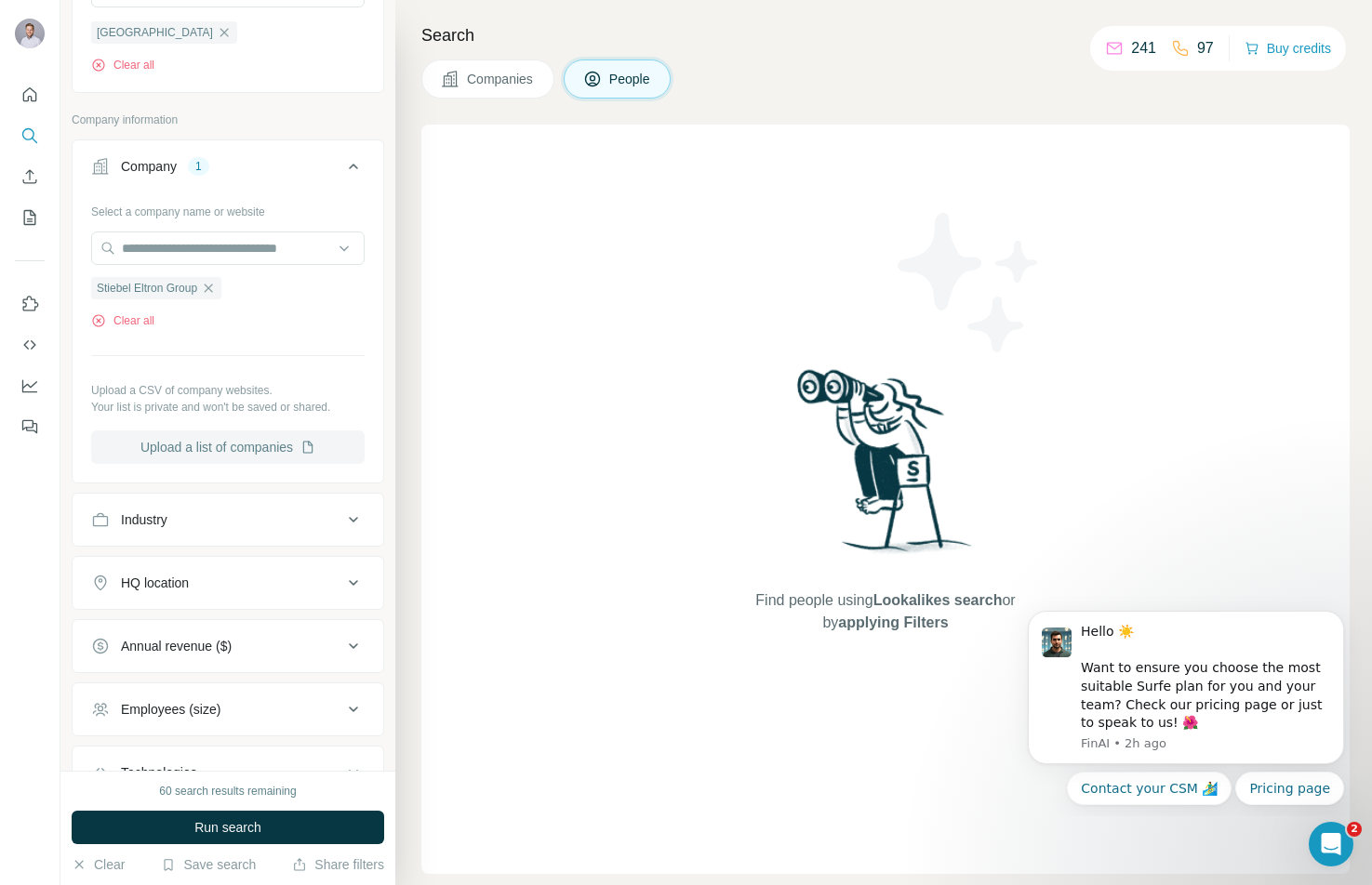
scroll to position [1025, 0]
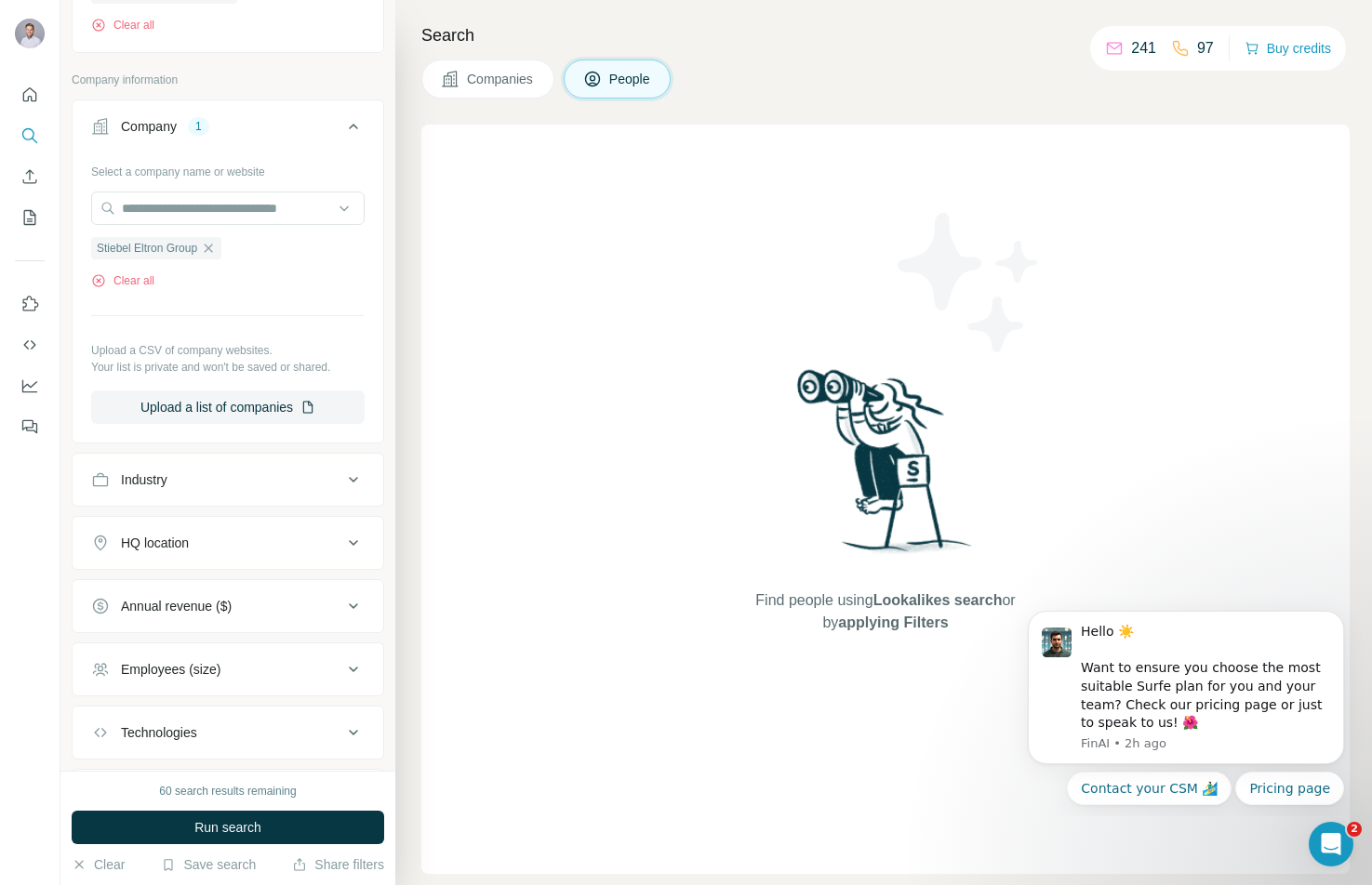
click at [253, 471] on button "Industry" at bounding box center [228, 480] width 310 height 45
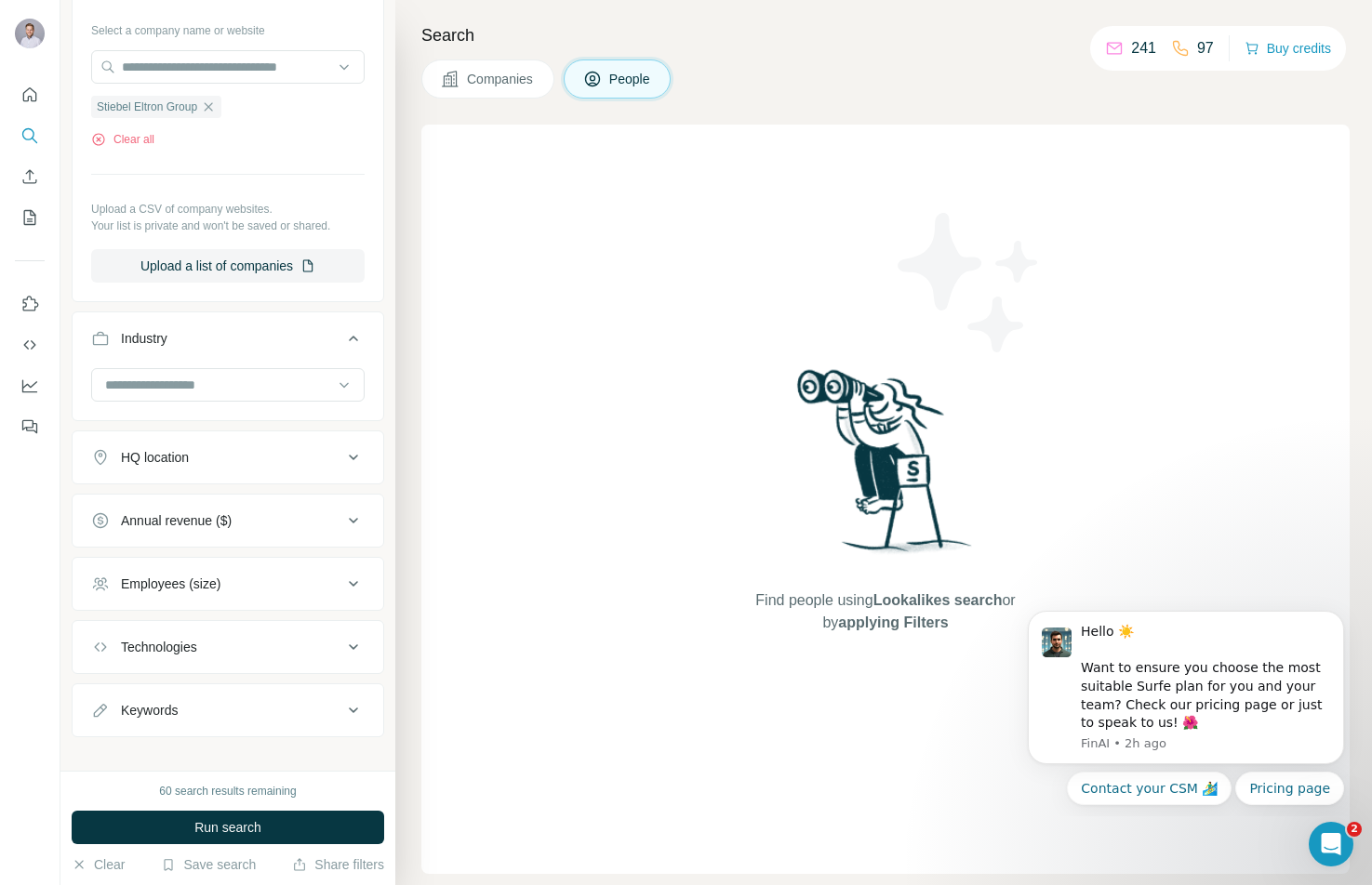
scroll to position [1189, 0]
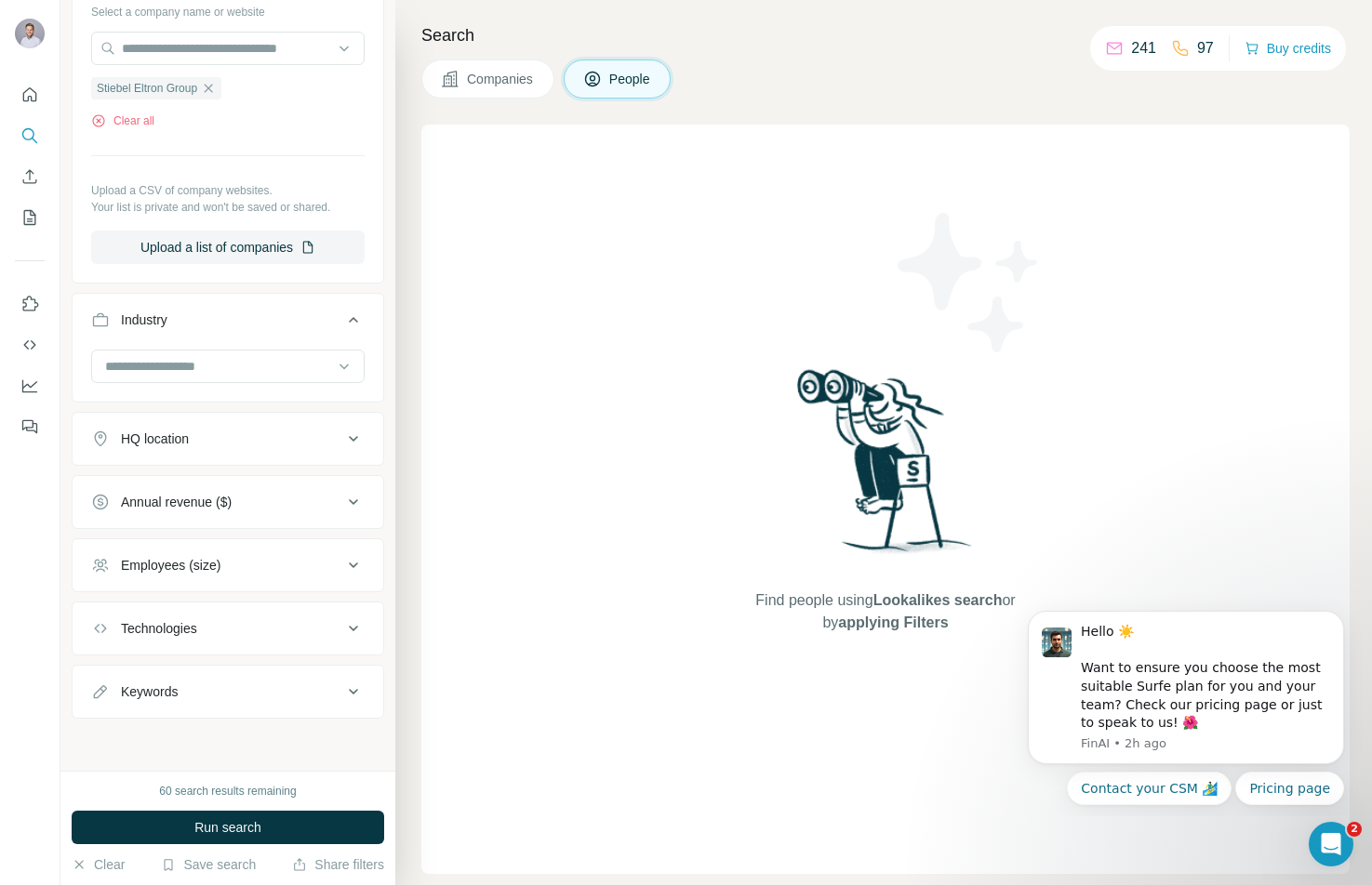
click at [257, 437] on div "HQ location" at bounding box center [217, 439] width 251 height 18
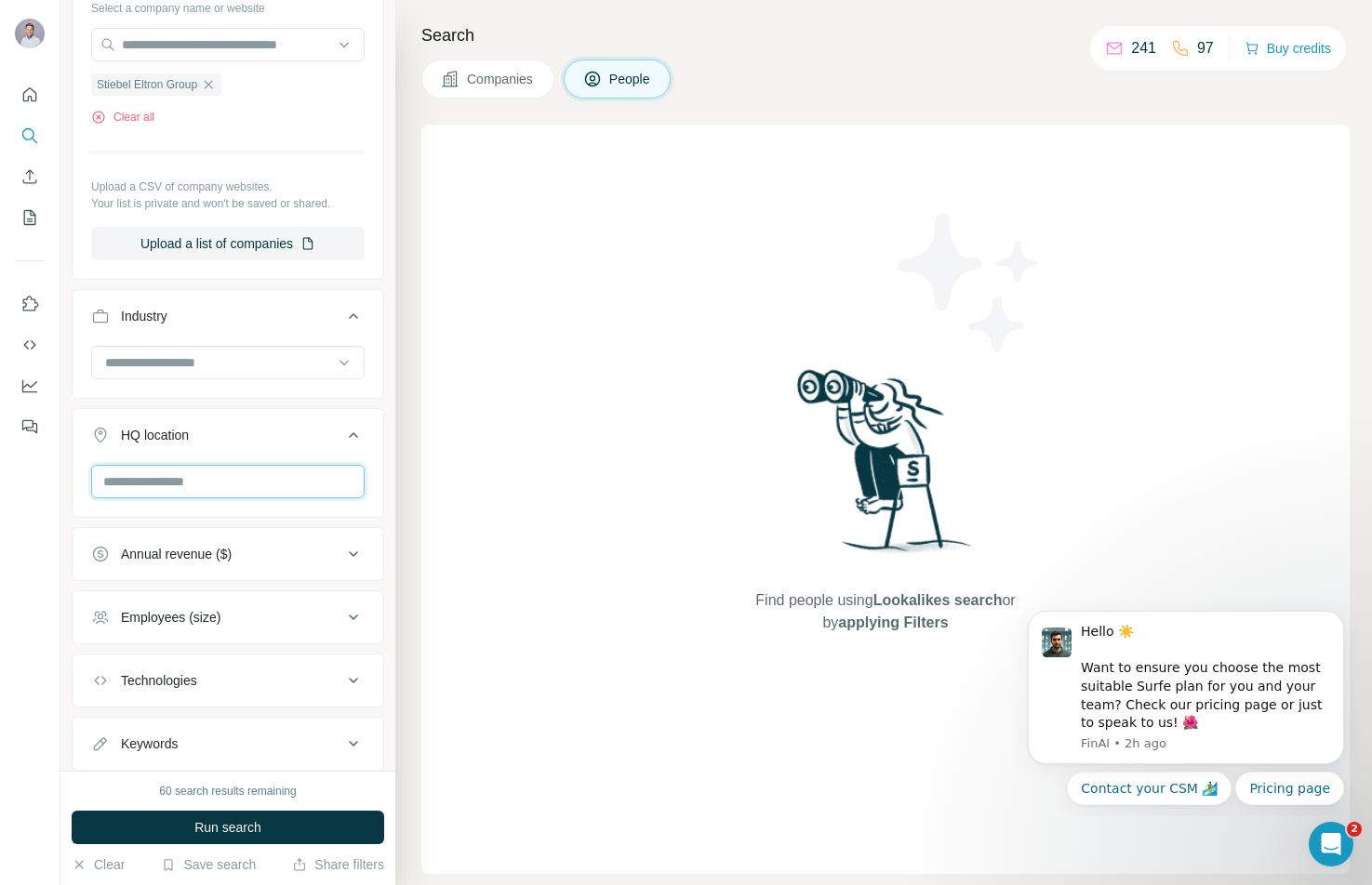
click at [229, 498] on input "text" at bounding box center [227, 482] width 273 height 34
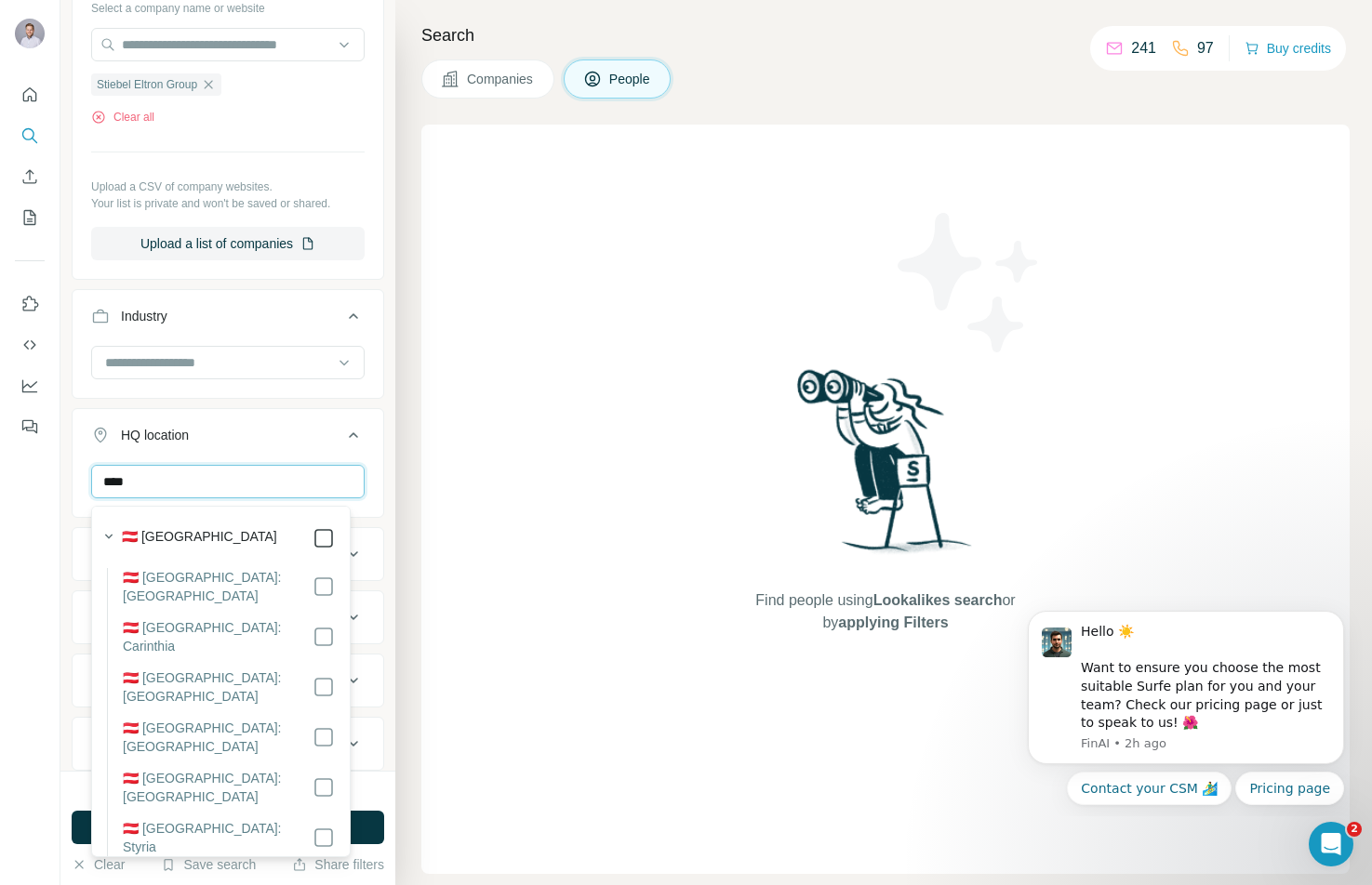
type input "****"
click at [342, 446] on icon at bounding box center [353, 435] width 22 height 22
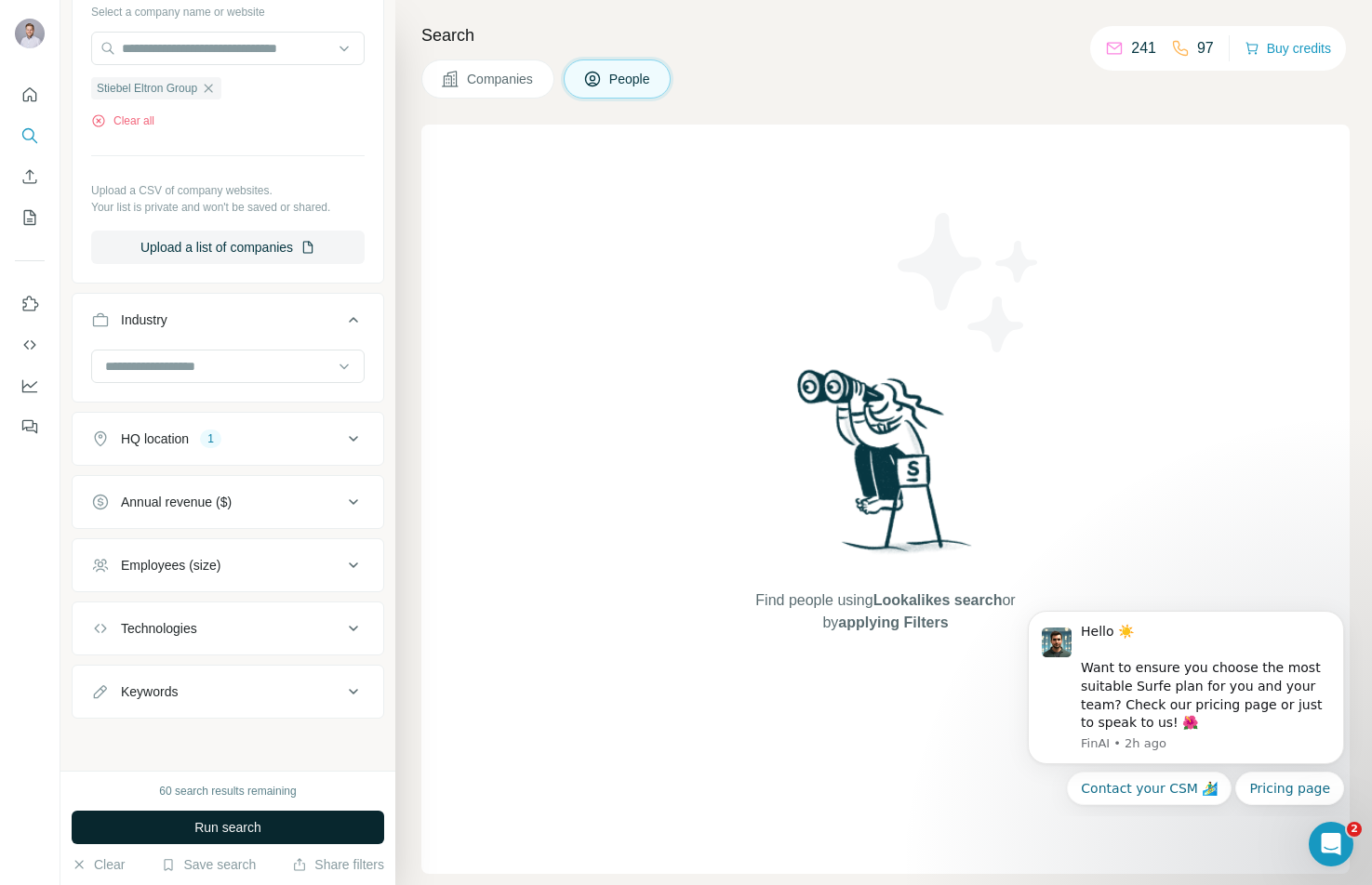
click at [273, 828] on button "Run search" at bounding box center [228, 828] width 312 height 34
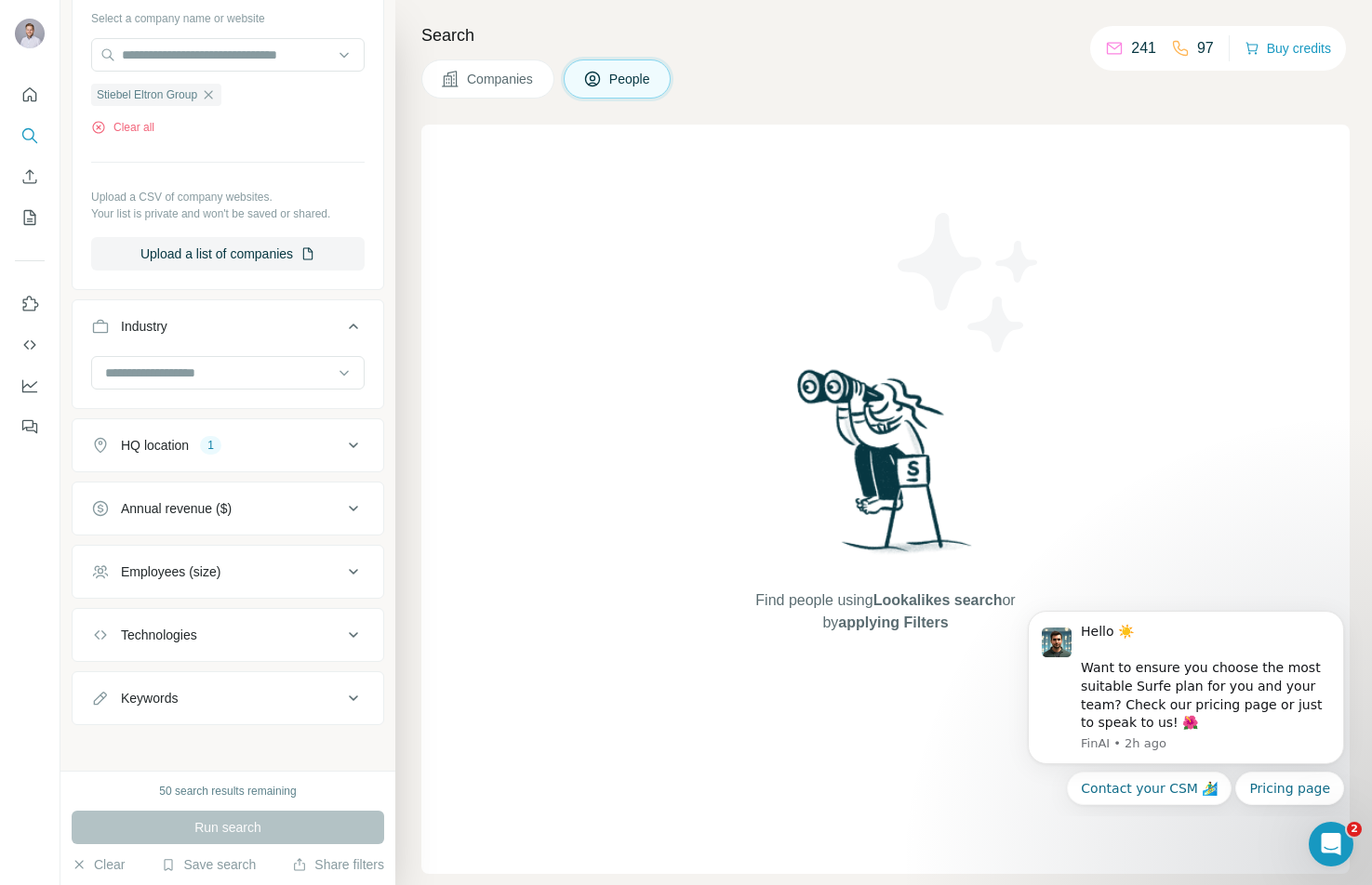
scroll to position [1189, 0]
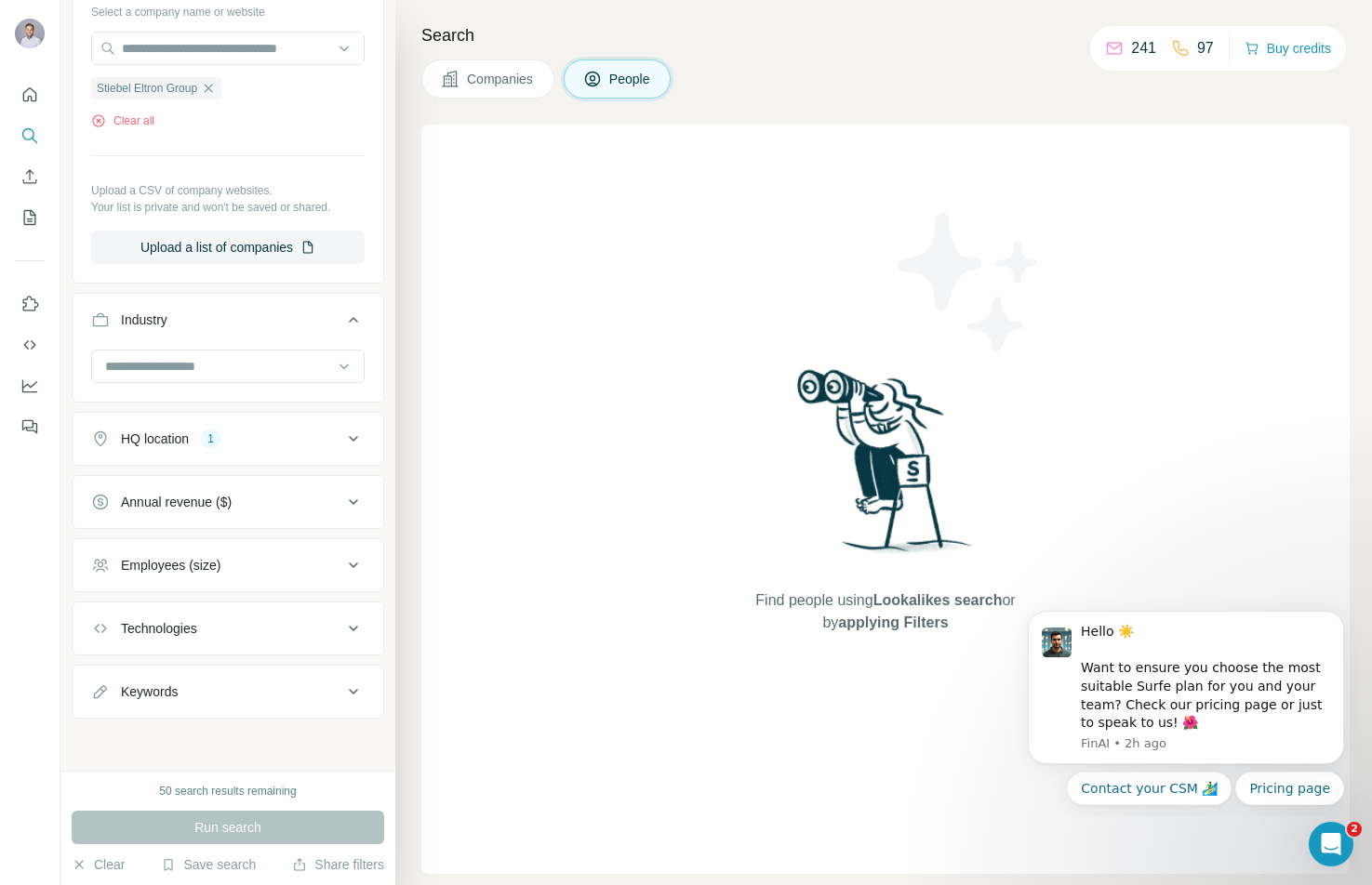
click at [342, 439] on icon at bounding box center [353, 439] width 22 height 22
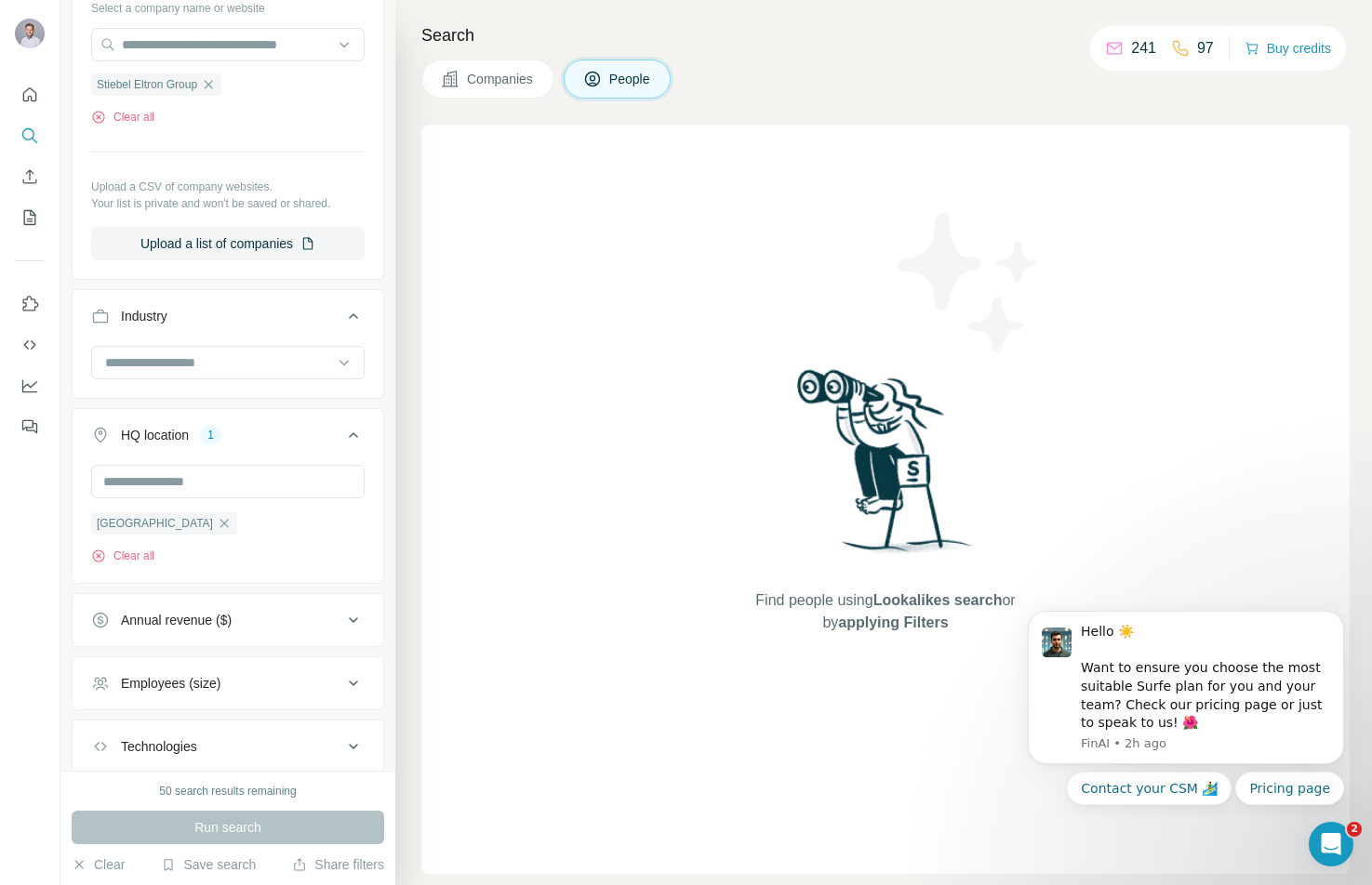
click at [160, 530] on div "Austria Clear all" at bounding box center [227, 515] width 273 height 100
click at [220, 528] on icon "button" at bounding box center [224, 523] width 9 height 9
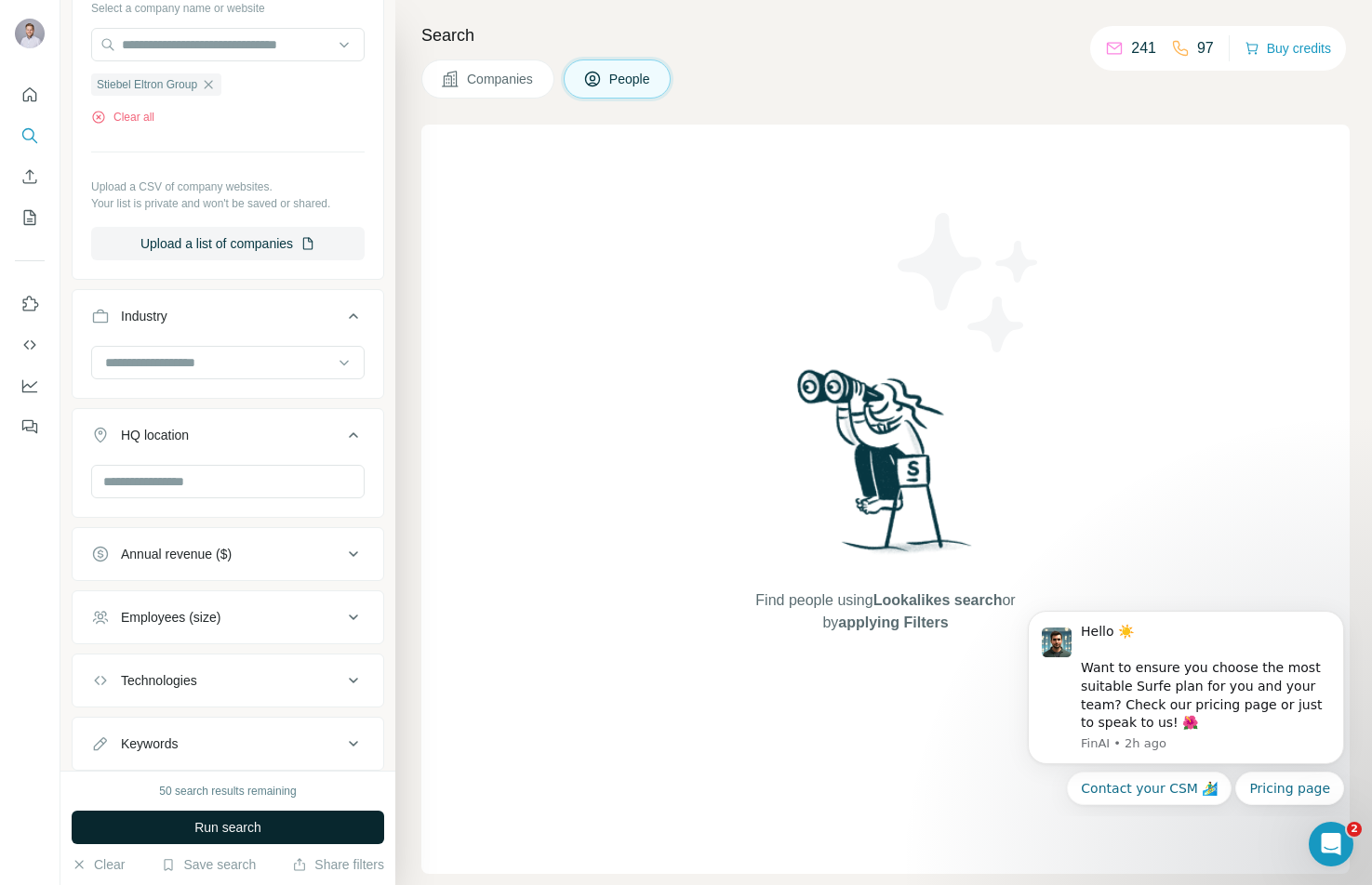
click at [216, 819] on span "Run search" at bounding box center [228, 828] width 67 height 18
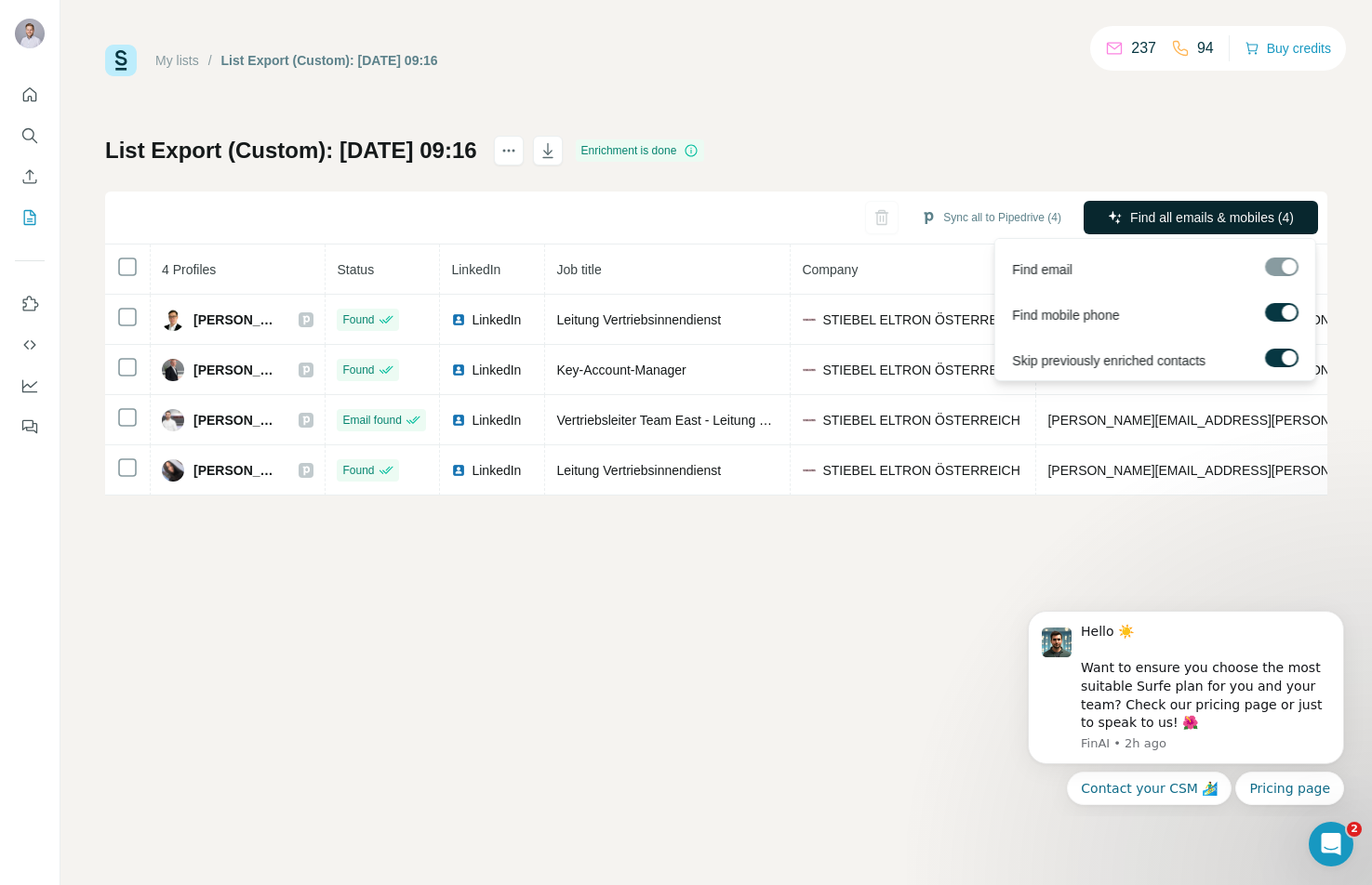
click at [1186, 217] on span "Find all emails & mobiles (4)" at bounding box center [1212, 217] width 164 height 18
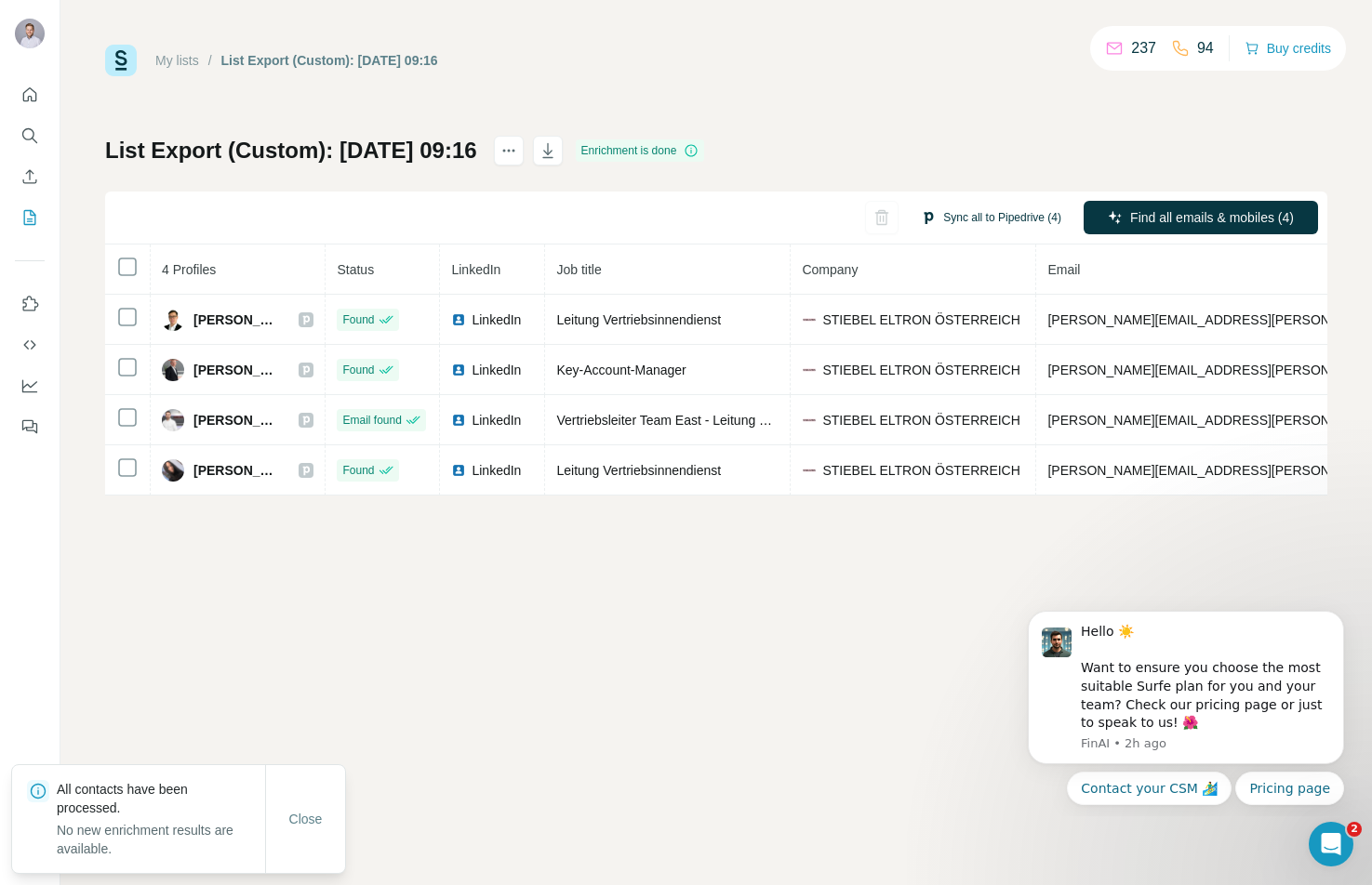
click at [966, 216] on button "Sync all to Pipedrive (4)" at bounding box center [992, 217] width 167 height 28
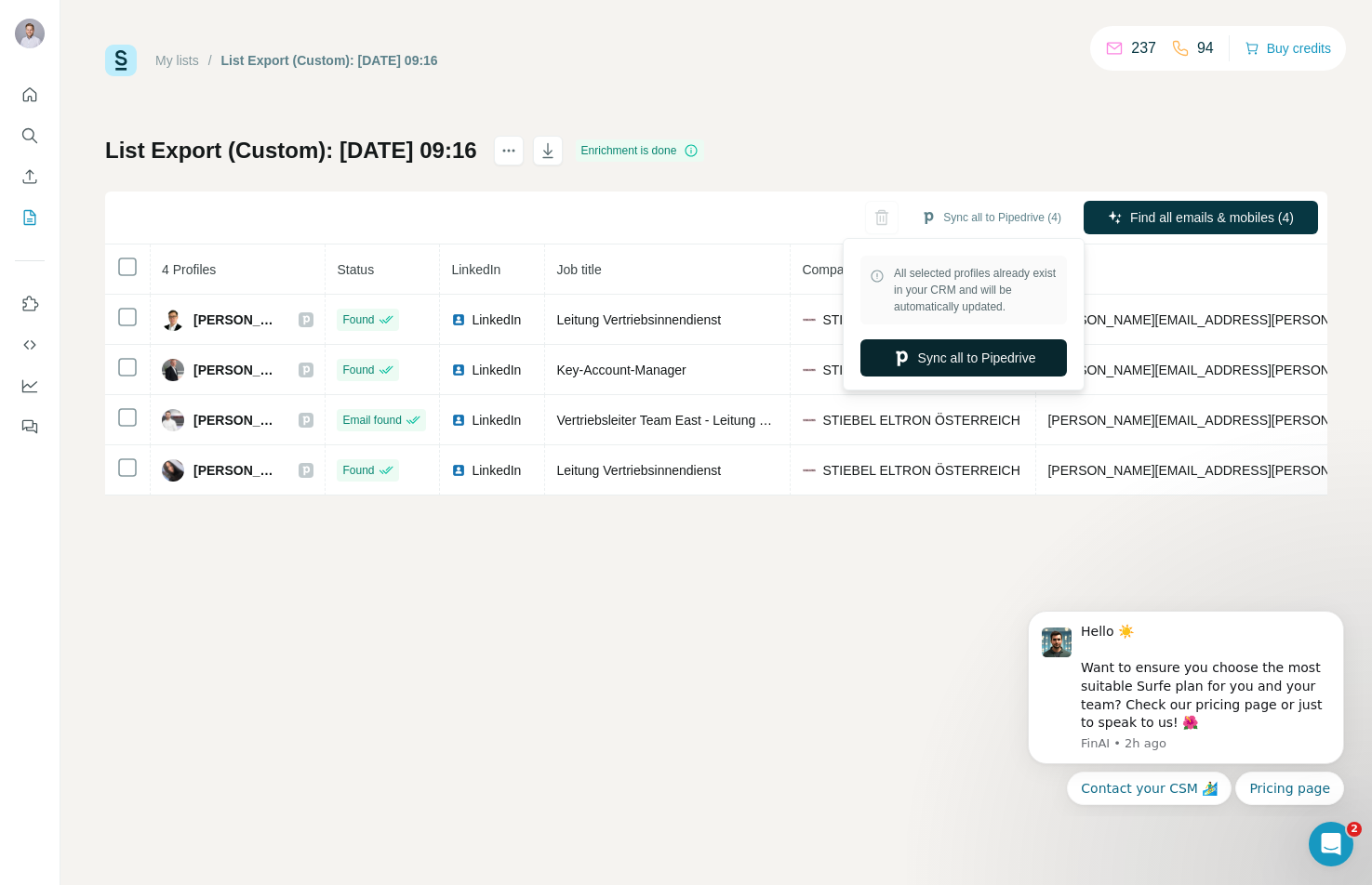
click at [971, 356] on button "Sync all to Pipedrive" at bounding box center [964, 357] width 207 height 37
